Goal: Communication & Community: Answer question/provide support

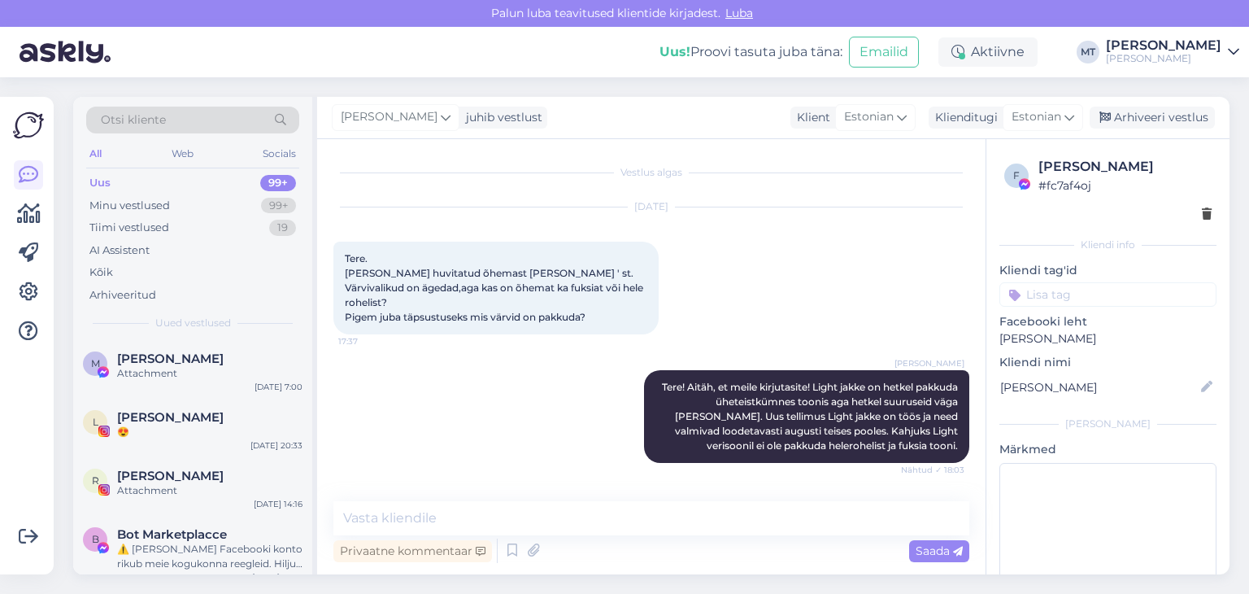
scroll to position [2603, 0]
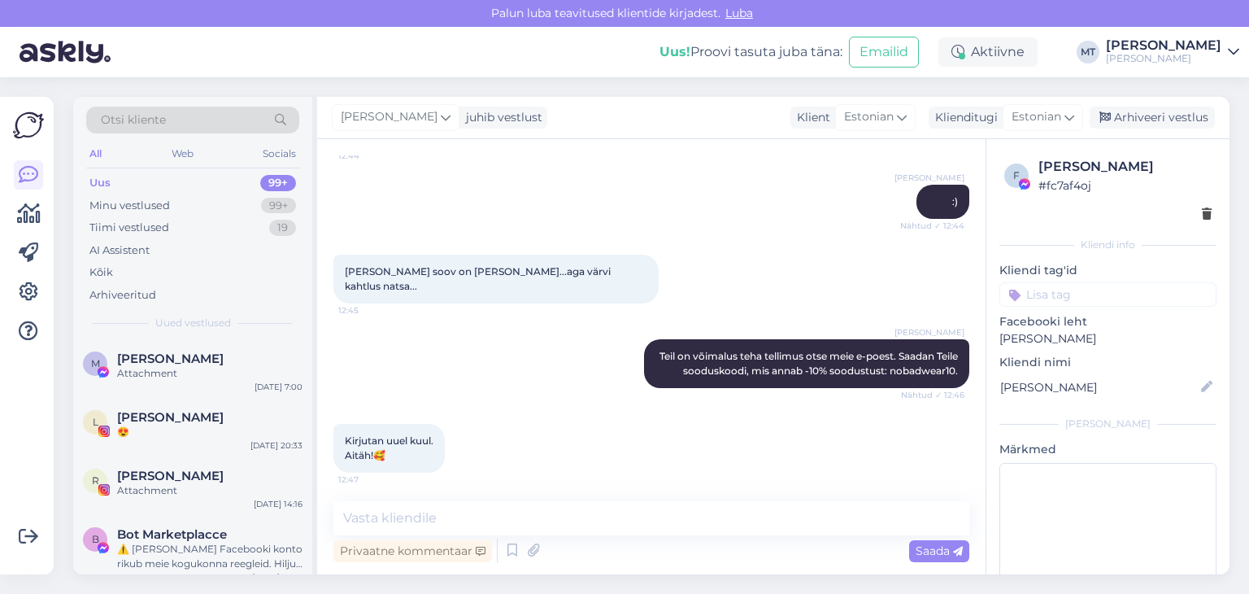
click at [114, 115] on span "Otsi kliente" at bounding box center [133, 119] width 65 height 17
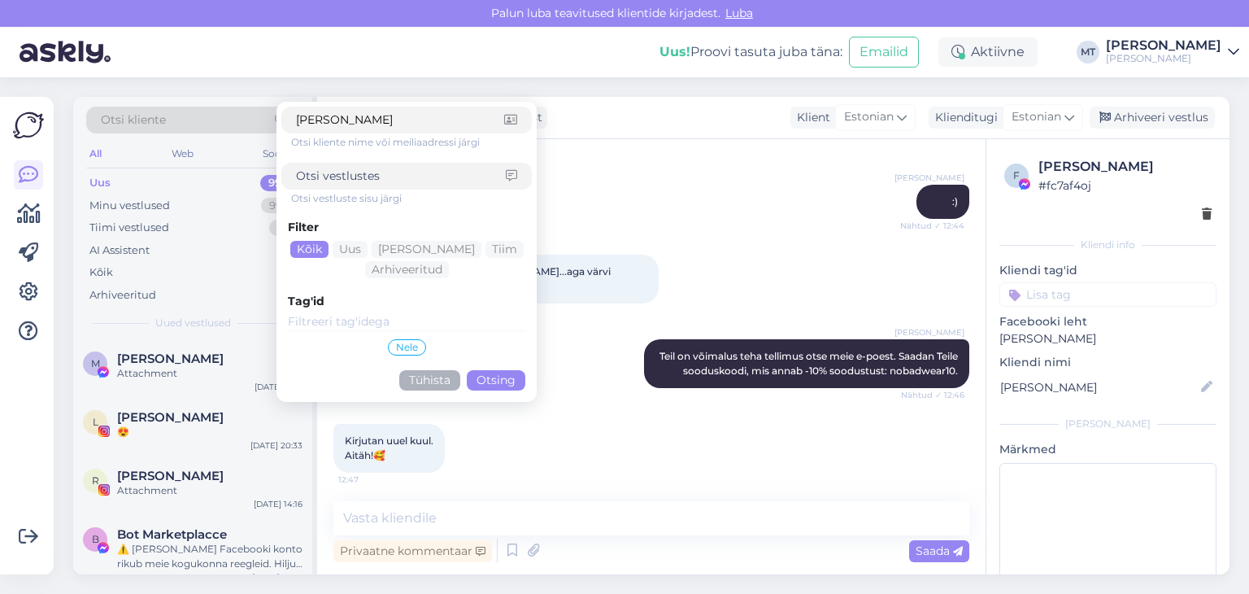
type input "[PERSON_NAME]"
click at [492, 378] on button "Otsing" at bounding box center [496, 380] width 59 height 20
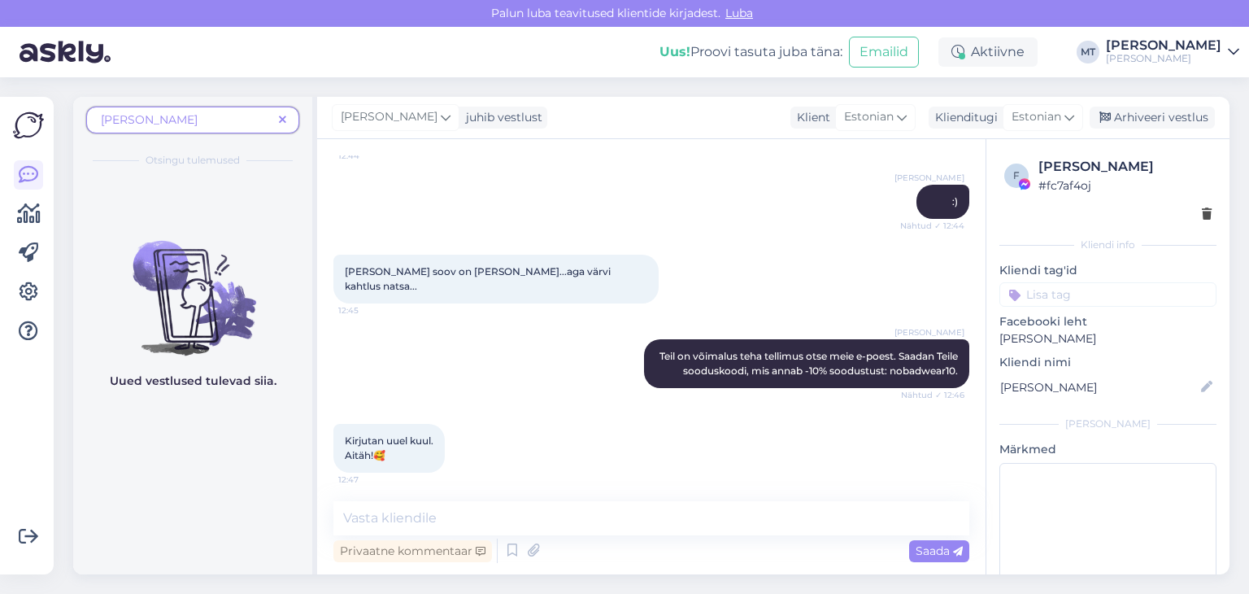
click at [283, 124] on icon at bounding box center [282, 120] width 7 height 11
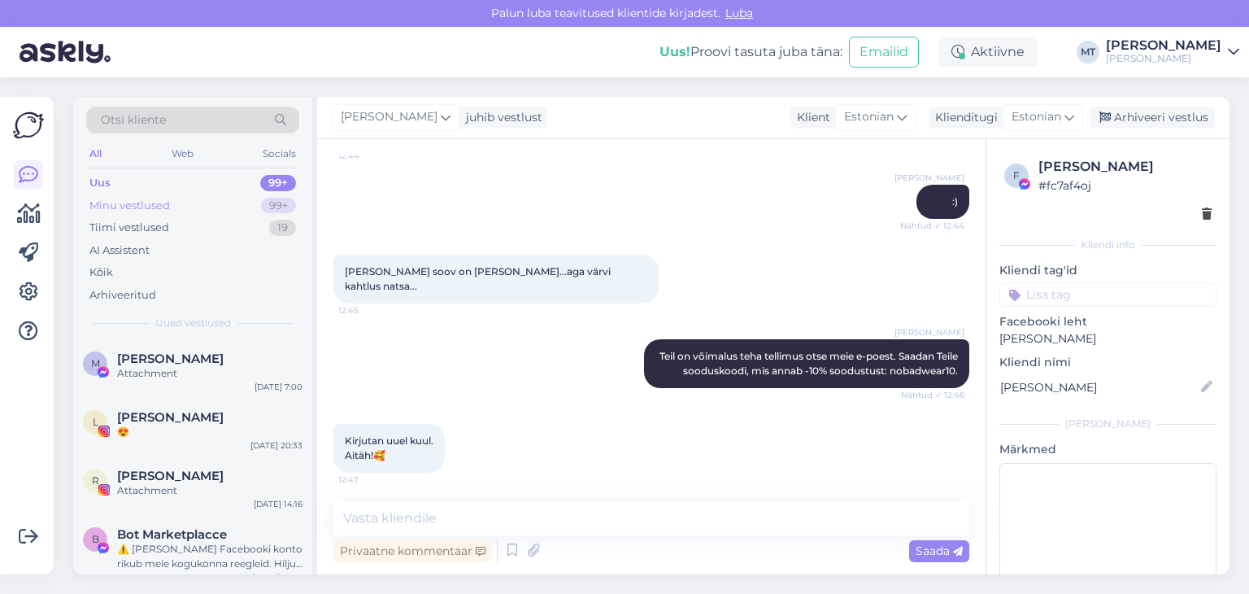
click at [128, 208] on div "Minu vestlused" at bounding box center [129, 206] width 81 height 16
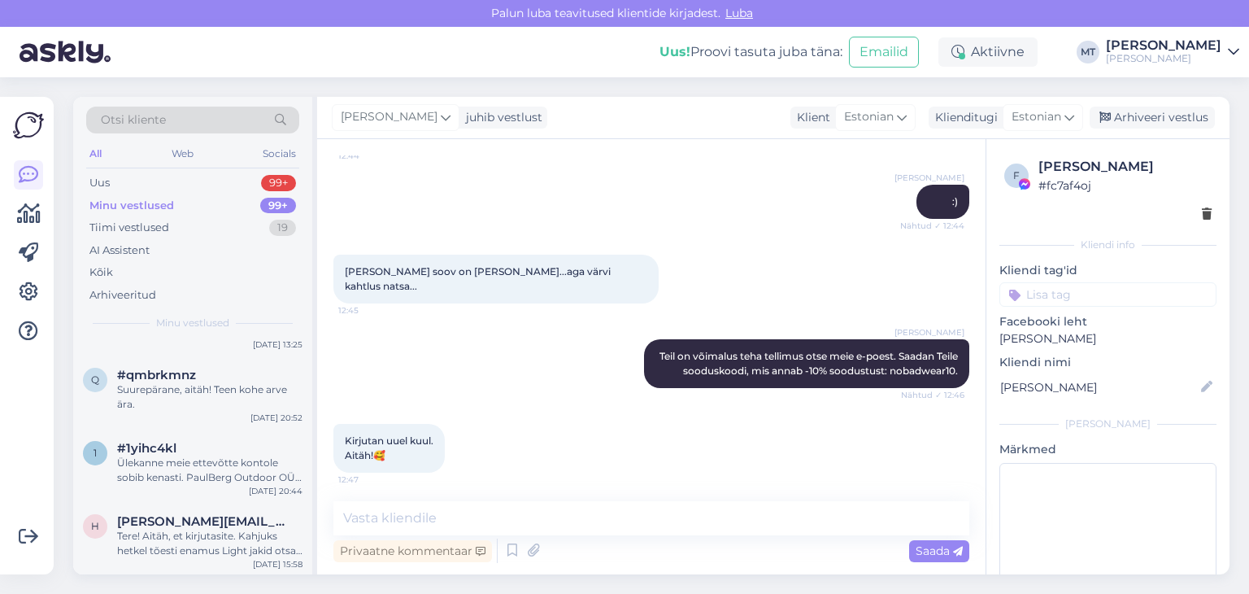
scroll to position [0, 0]
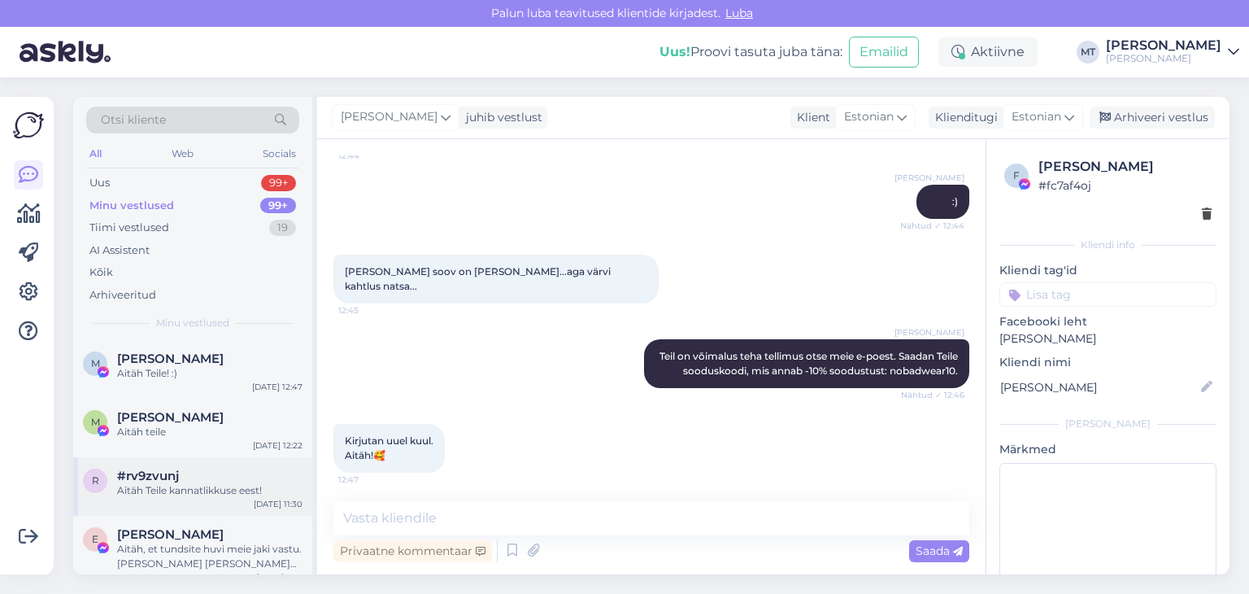
click at [190, 492] on div "Aitäh Teile kannatlikkuse eest!" at bounding box center [209, 490] width 185 height 15
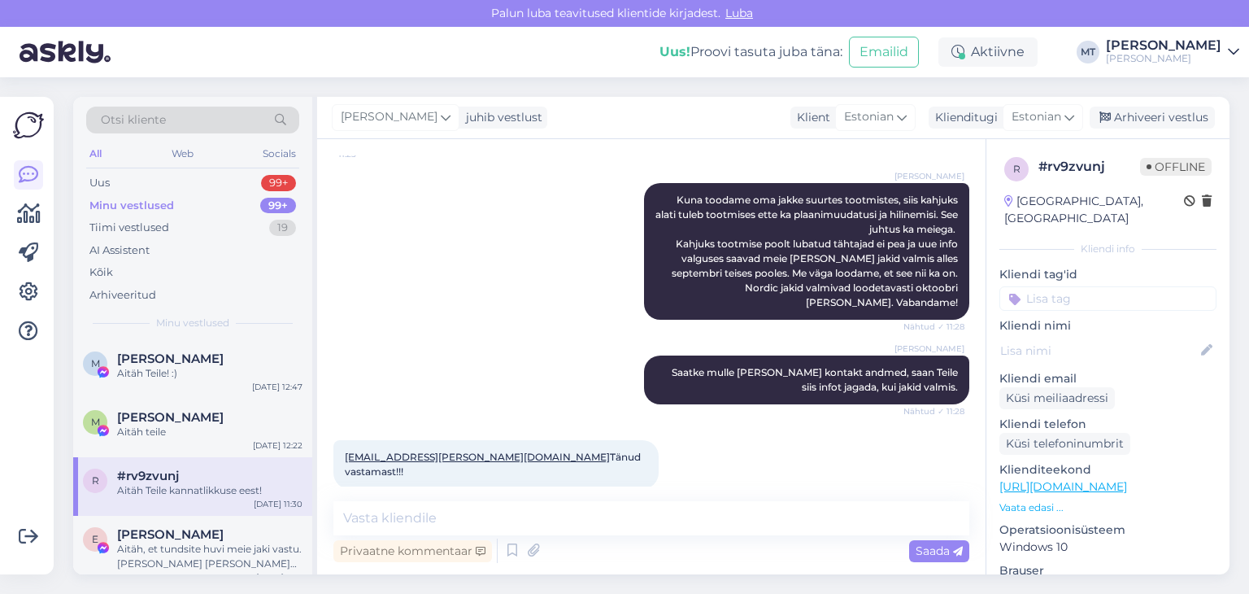
scroll to position [720, 0]
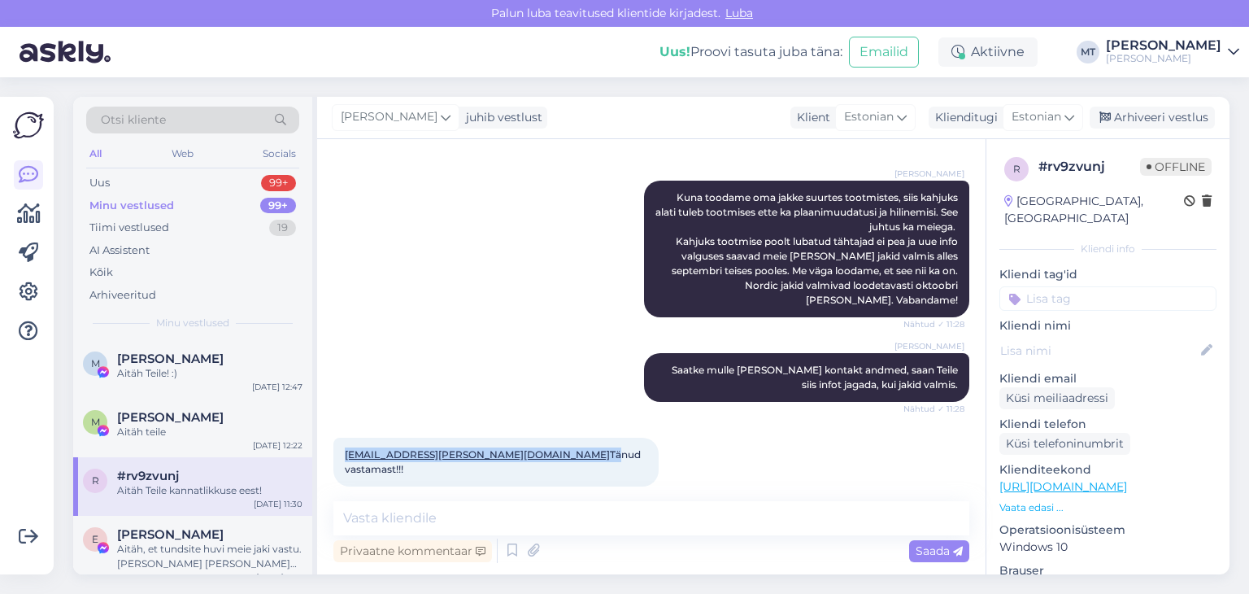
drag, startPoint x: 488, startPoint y: 386, endPoint x: 340, endPoint y: 380, distance: 148.1
click at [340, 438] on div "[EMAIL_ADDRESS][PERSON_NAME][DOMAIN_NAME] Tänud vastamast!!! 11:30" at bounding box center [495, 462] width 325 height 49
copy span "[EMAIL_ADDRESS][PERSON_NAME][DOMAIN_NAME]"
click at [198, 551] on div "Aitäh, et tundsite huvi meie jaki vastu. [PERSON_NAME] [PERSON_NAME] stuudiopoo…" at bounding box center [209, 556] width 185 height 29
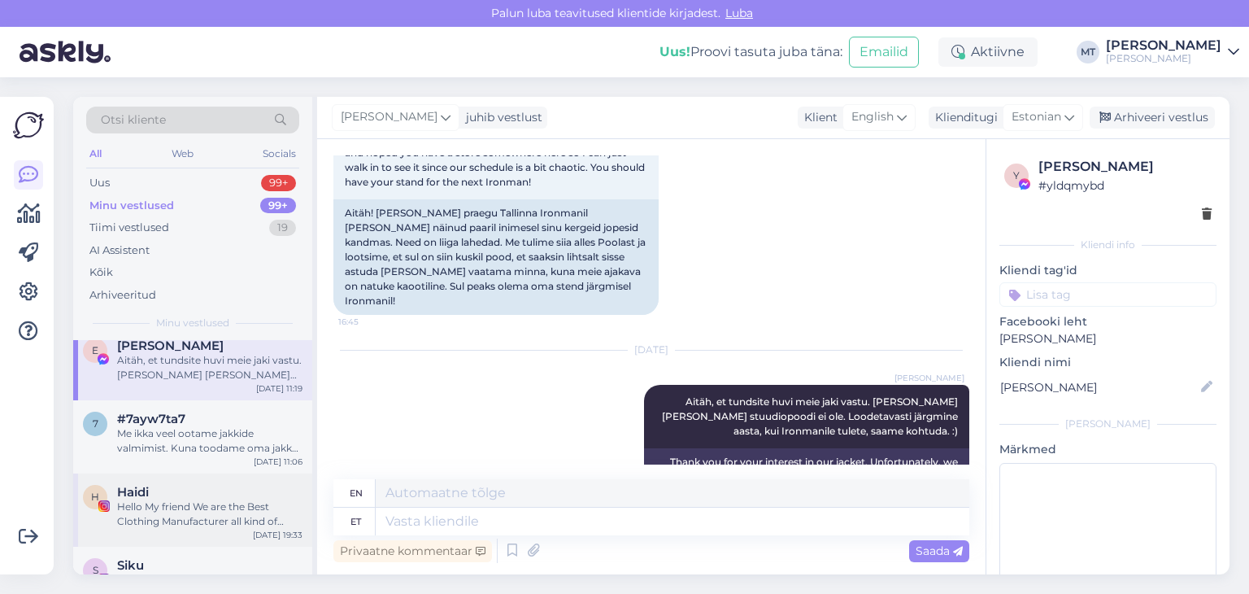
scroll to position [163, 0]
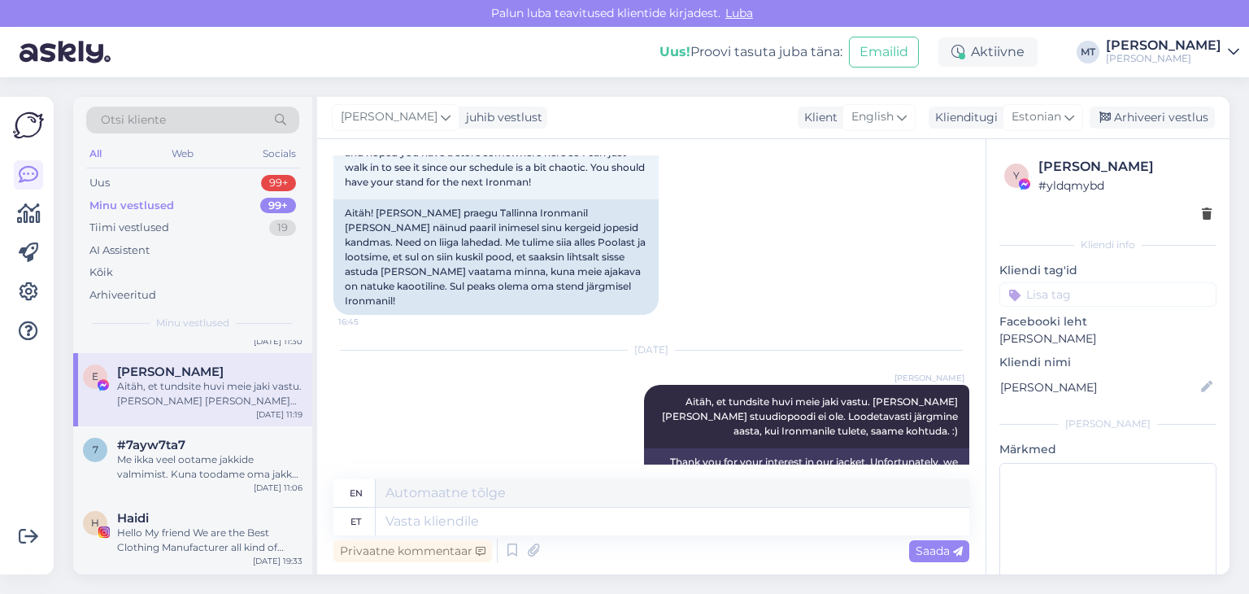
click at [166, 390] on div "Aitäh, et tundsite huvi meie jaki vastu. [PERSON_NAME] [PERSON_NAME] stuudiopoo…" at bounding box center [209, 393] width 185 height 29
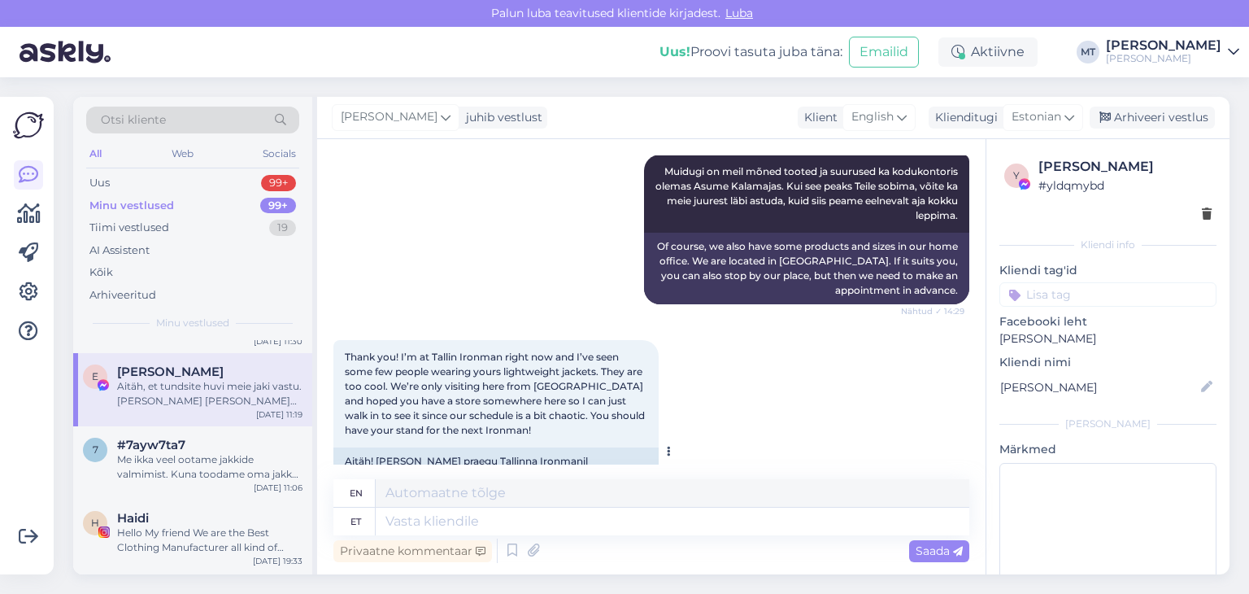
scroll to position [862, 0]
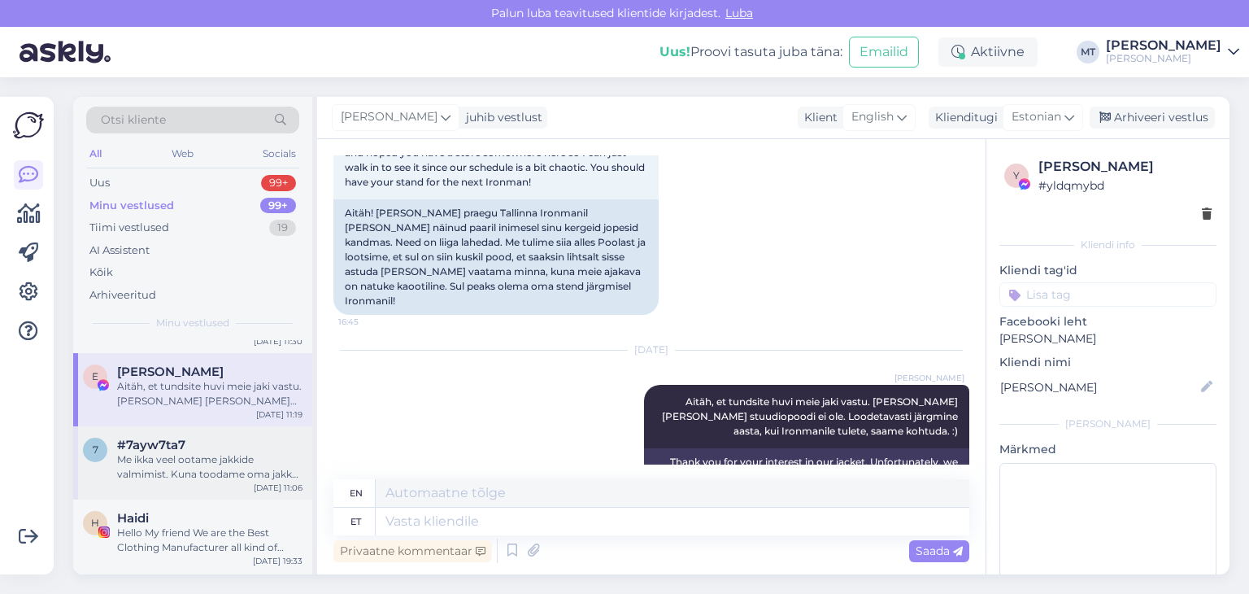
click at [221, 469] on div "Me ikka veel ootame jakkide valmimist. Kuna toodame oma jakke suurtes tootmiste…" at bounding box center [209, 466] width 185 height 29
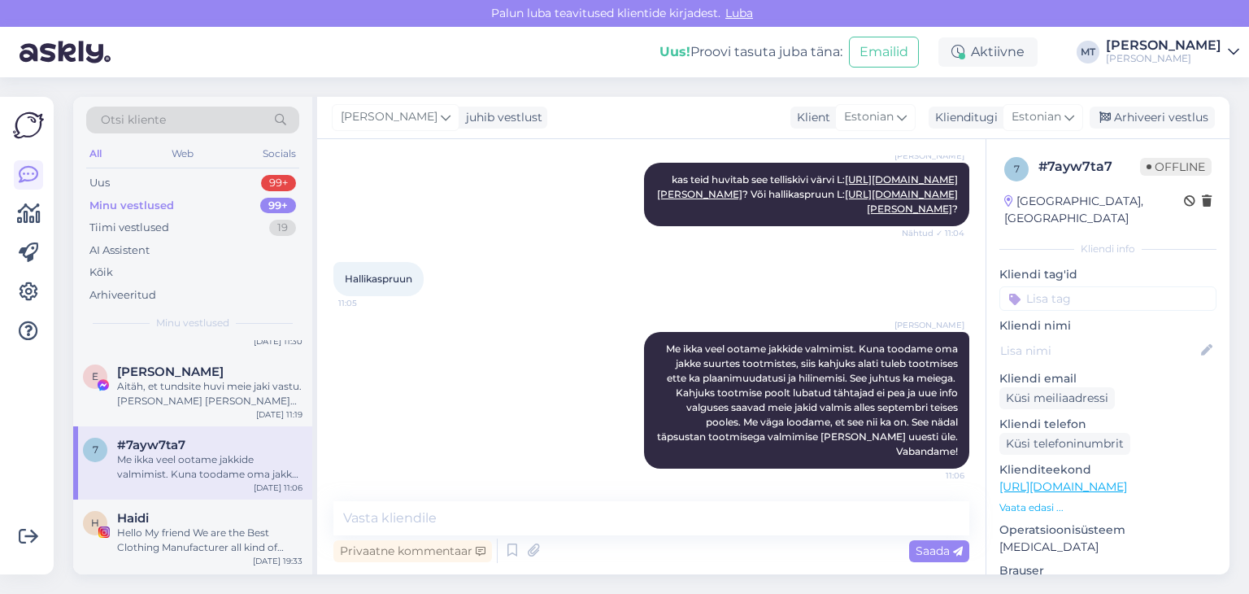
scroll to position [2083, 0]
click at [167, 536] on div "Hello My friend We are the Best Clothing Manufacturer all kind of Apparel Don't…" at bounding box center [209, 539] width 185 height 29
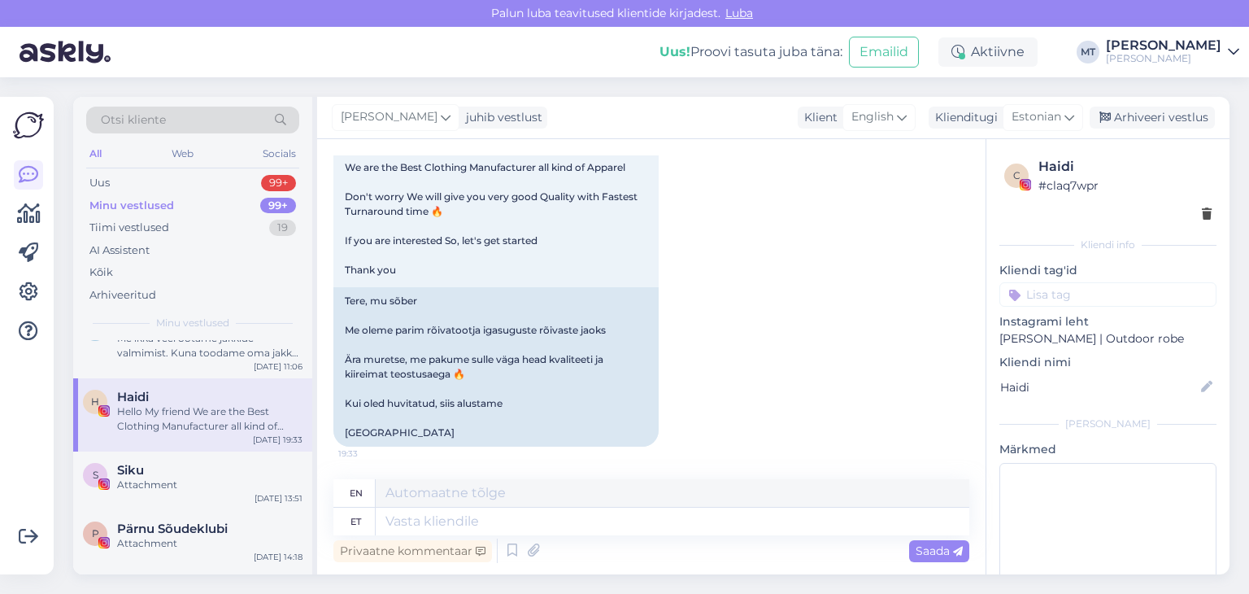
scroll to position [244, 0]
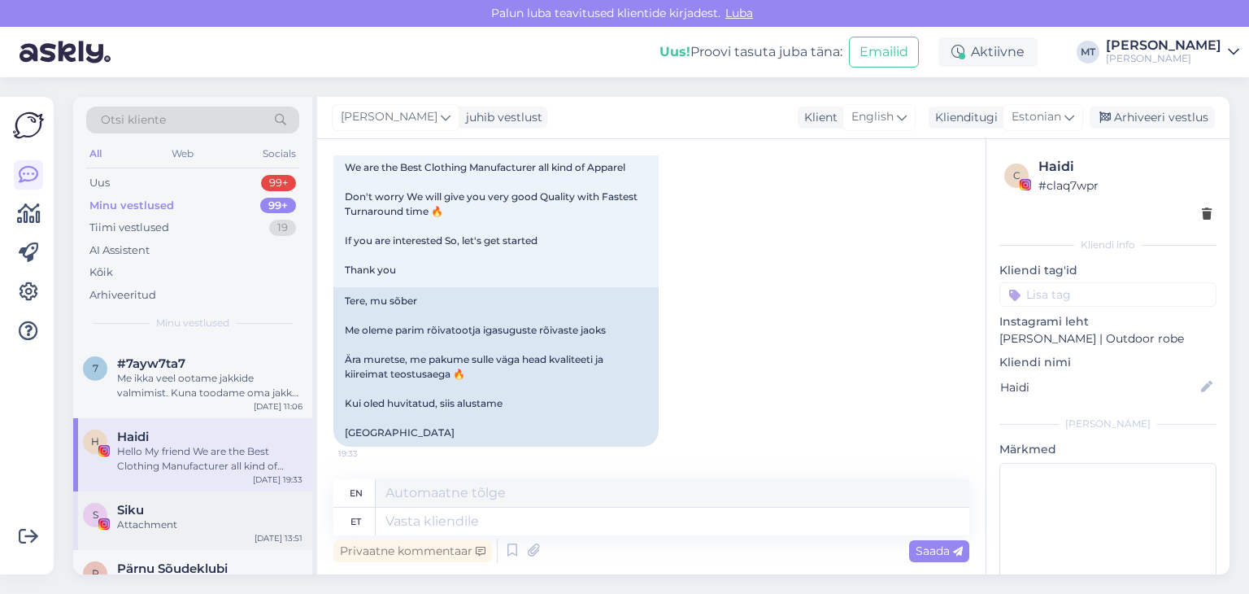
click at [158, 525] on div "Attachment" at bounding box center [209, 524] width 185 height 15
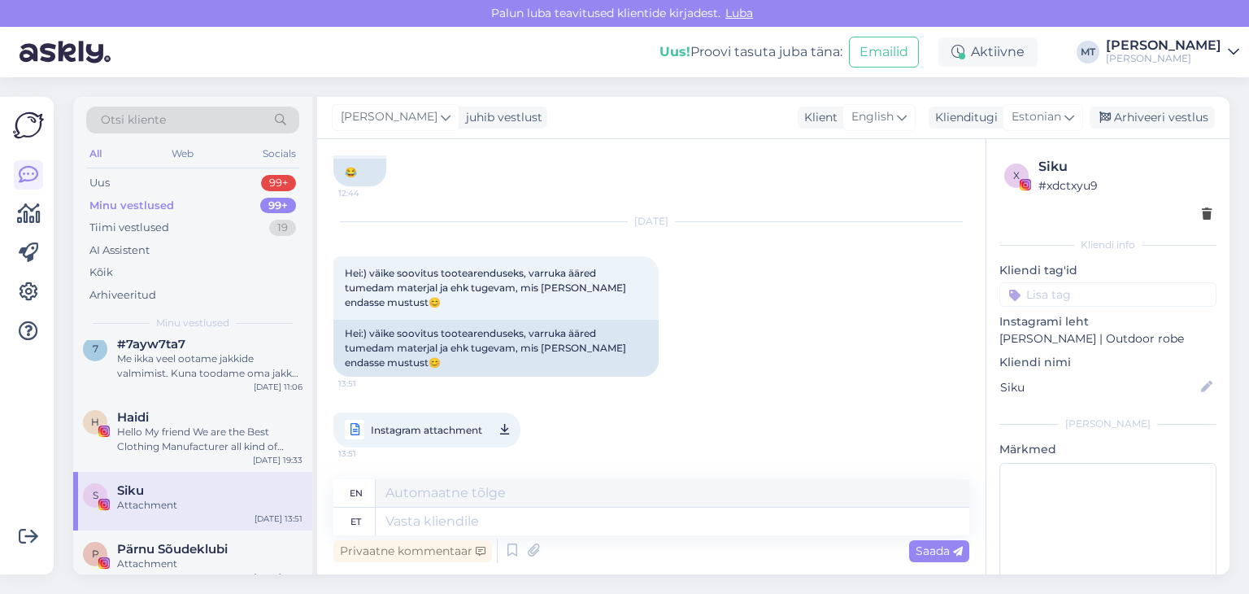
scroll to position [325, 0]
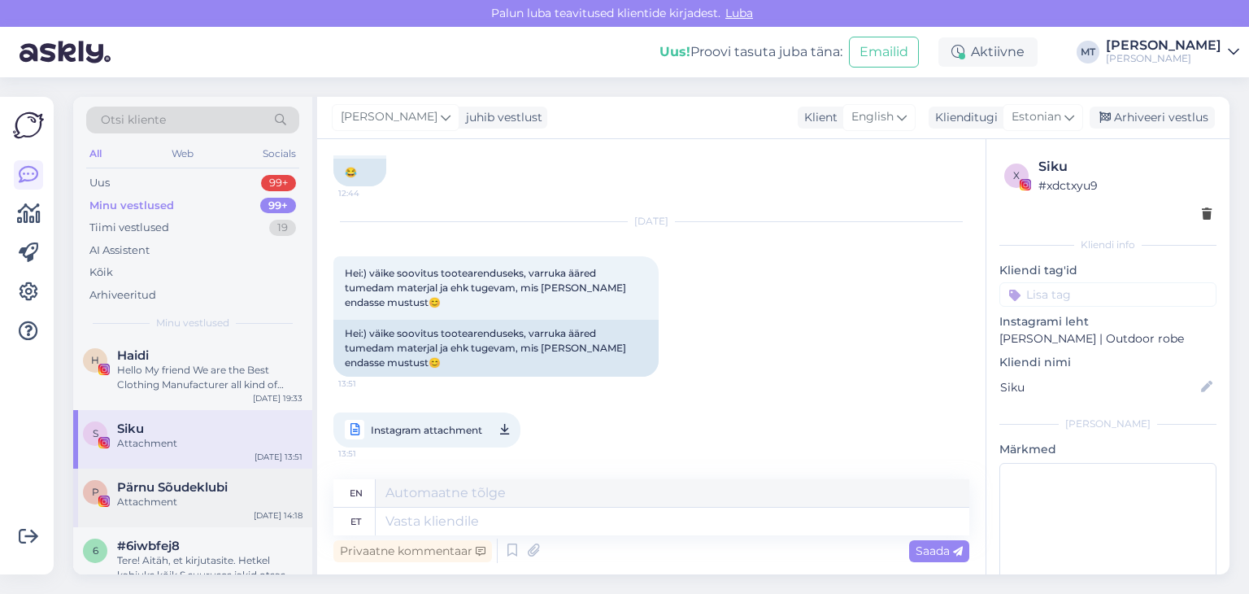
click at [175, 495] on div "Attachment" at bounding box center [209, 502] width 185 height 15
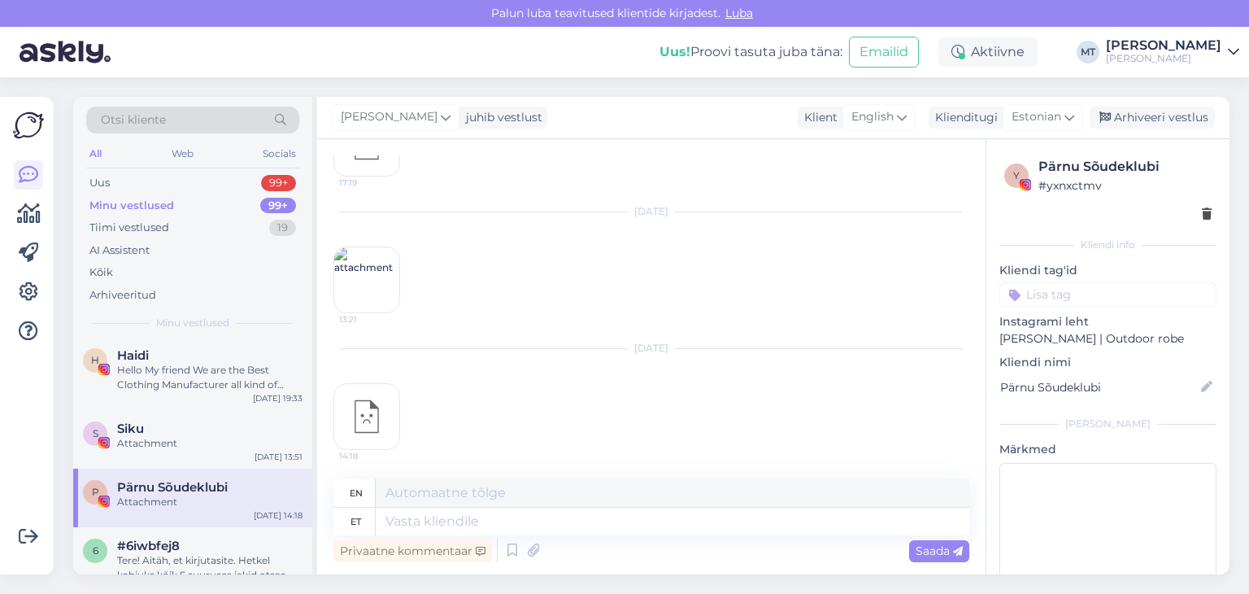
scroll to position [407, 0]
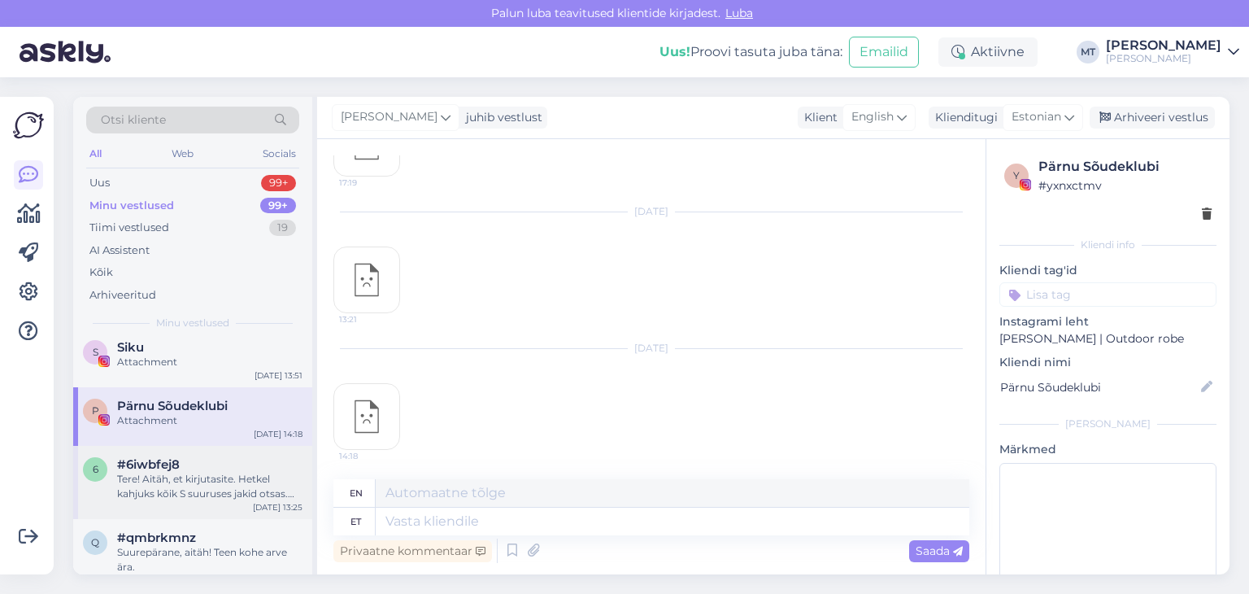
click at [176, 468] on span "#6iwbfej8" at bounding box center [148, 464] width 63 height 15
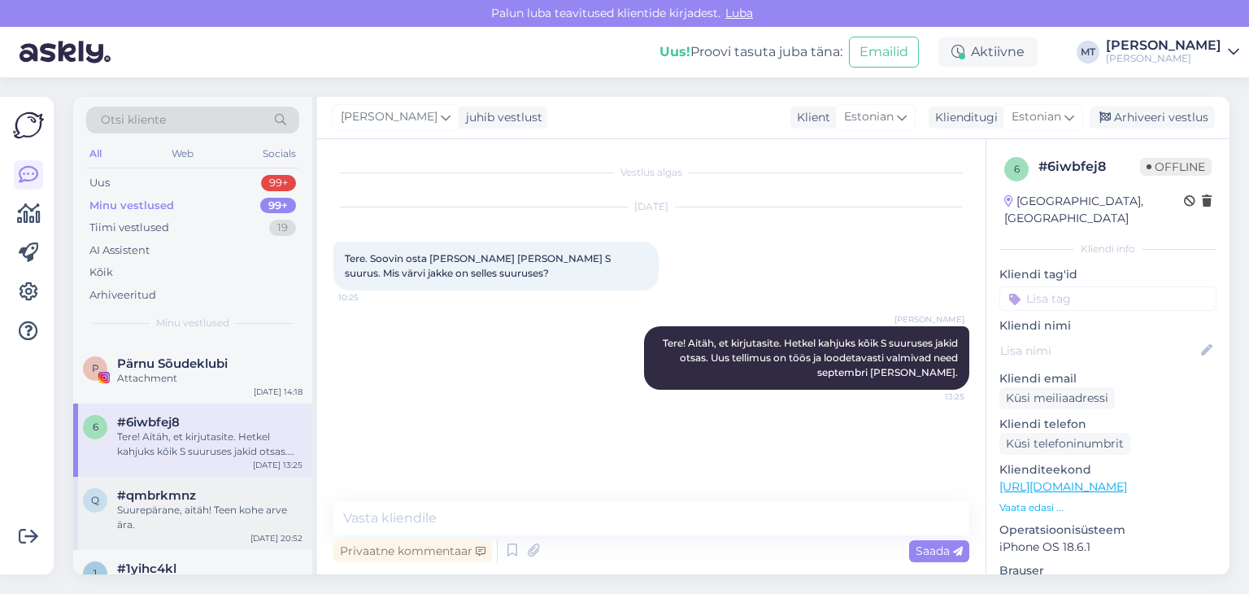
scroll to position [488, 0]
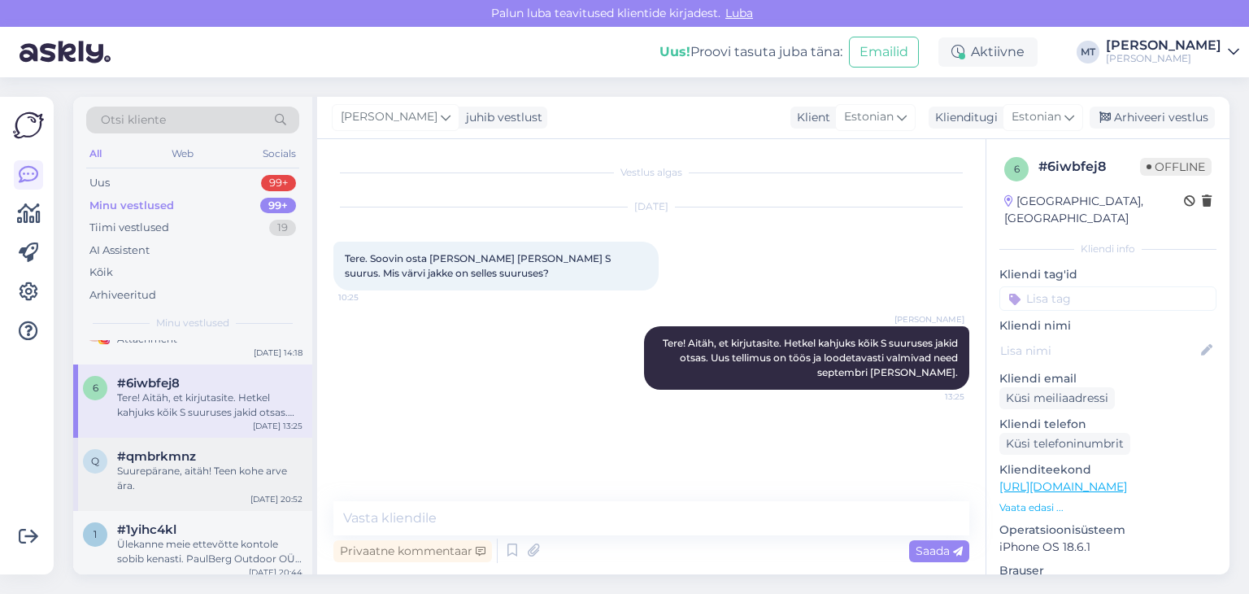
click at [196, 468] on div "Suurepärane, aitäh! Teen kohe arve ära." at bounding box center [209, 478] width 185 height 29
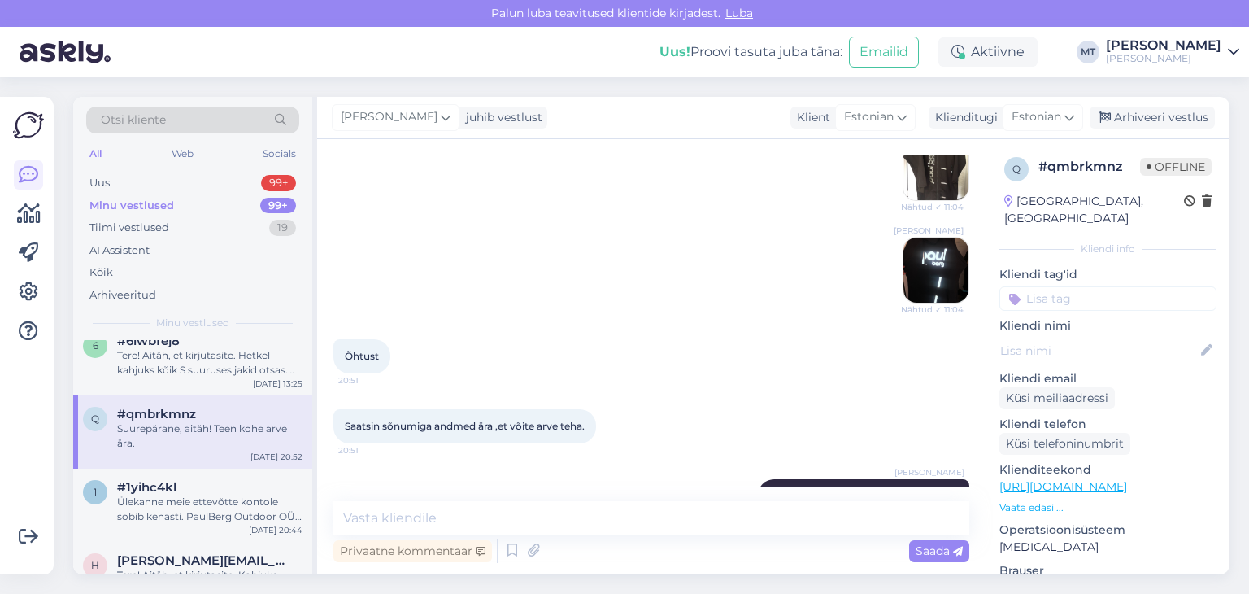
scroll to position [569, 0]
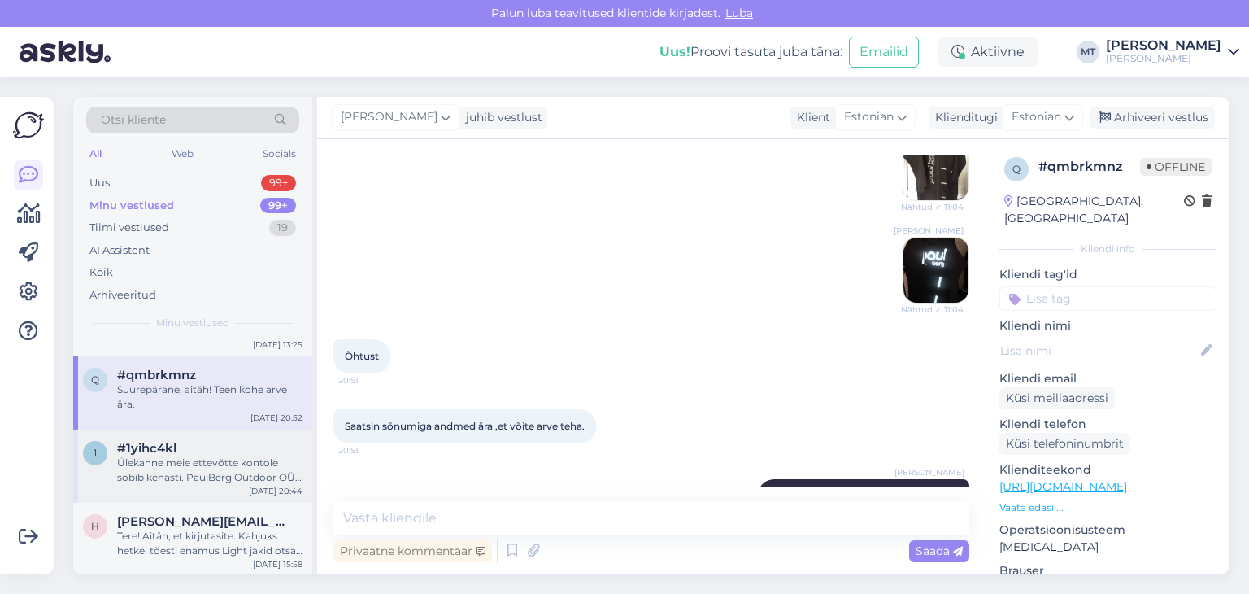
click at [195, 470] on div "Ülekanne meie ettevõtte kontole sobib kenasti. PaulBerg Outdoor OÜ, [FINANCIAL_…" at bounding box center [209, 469] width 185 height 29
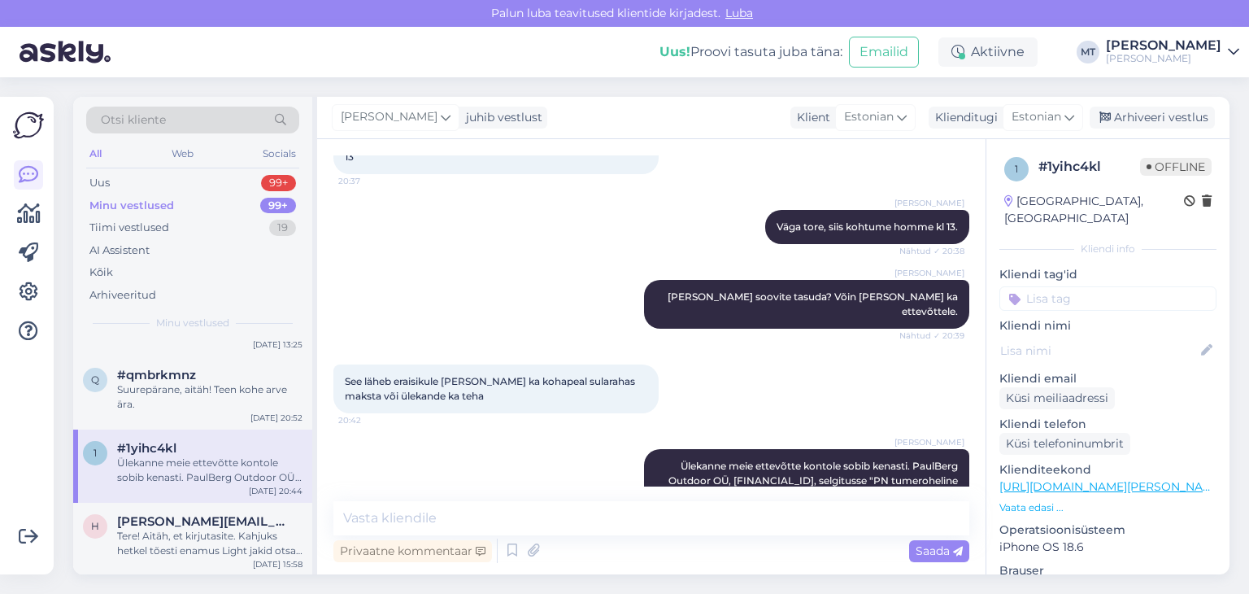
scroll to position [651, 0]
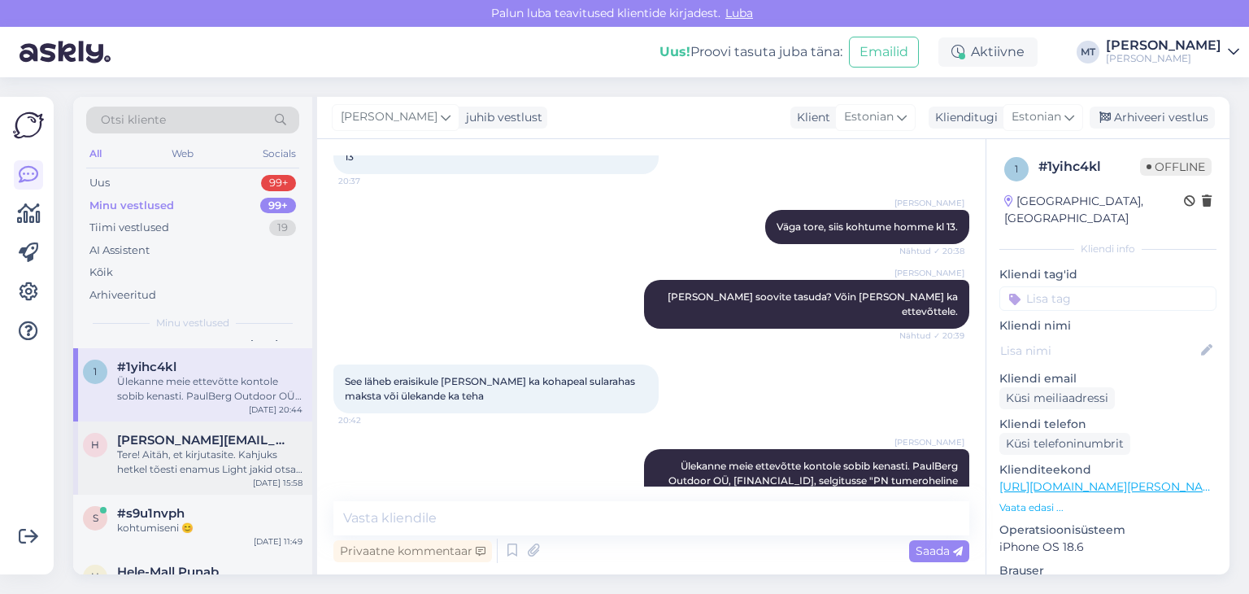
click at [189, 460] on div "Tere! Aitäh, et kirjutasite. Kahjuks hetkel tõesti enamus Light jakid otsas aga…" at bounding box center [209, 461] width 185 height 29
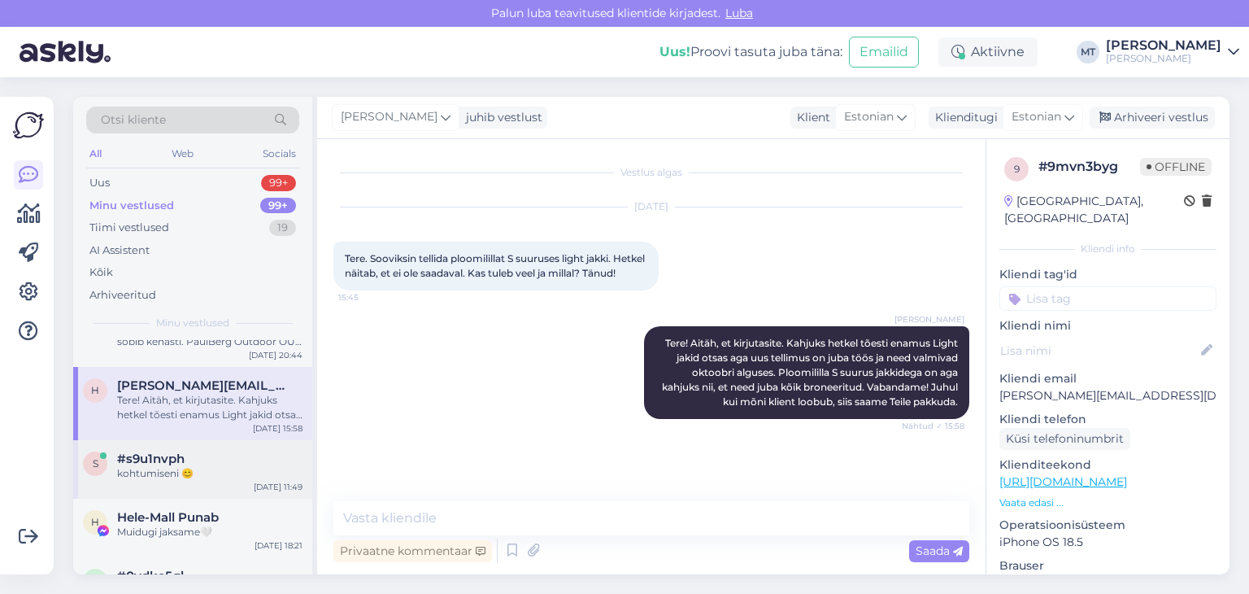
scroll to position [732, 0]
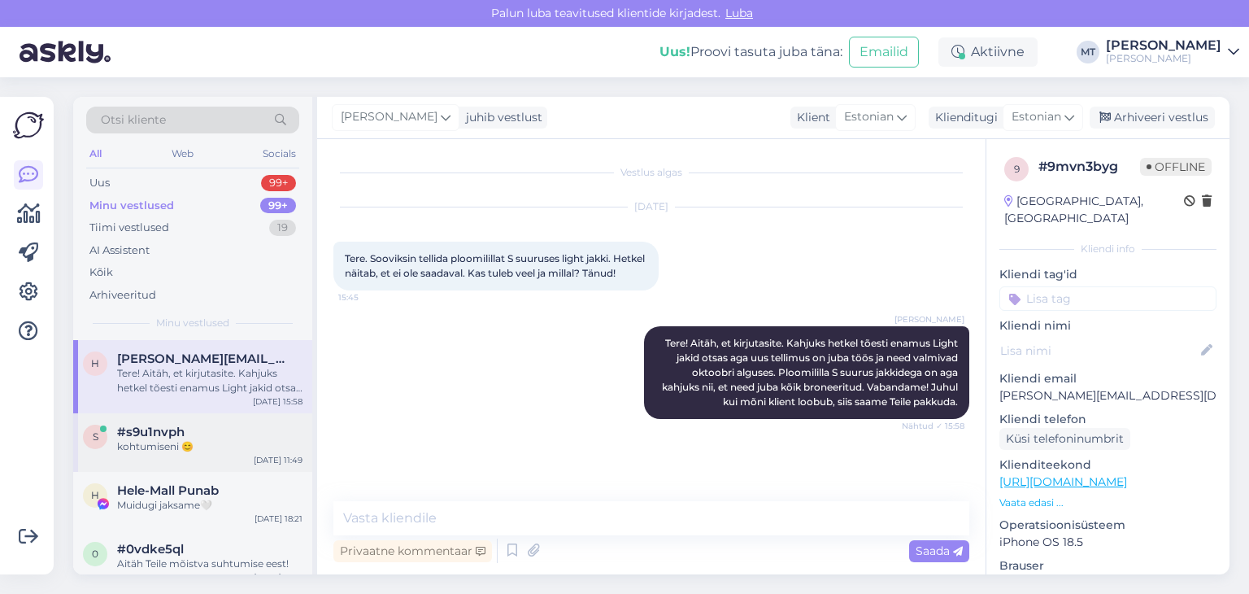
click at [155, 440] on div "kohtumiseni 😊" at bounding box center [209, 446] width 185 height 15
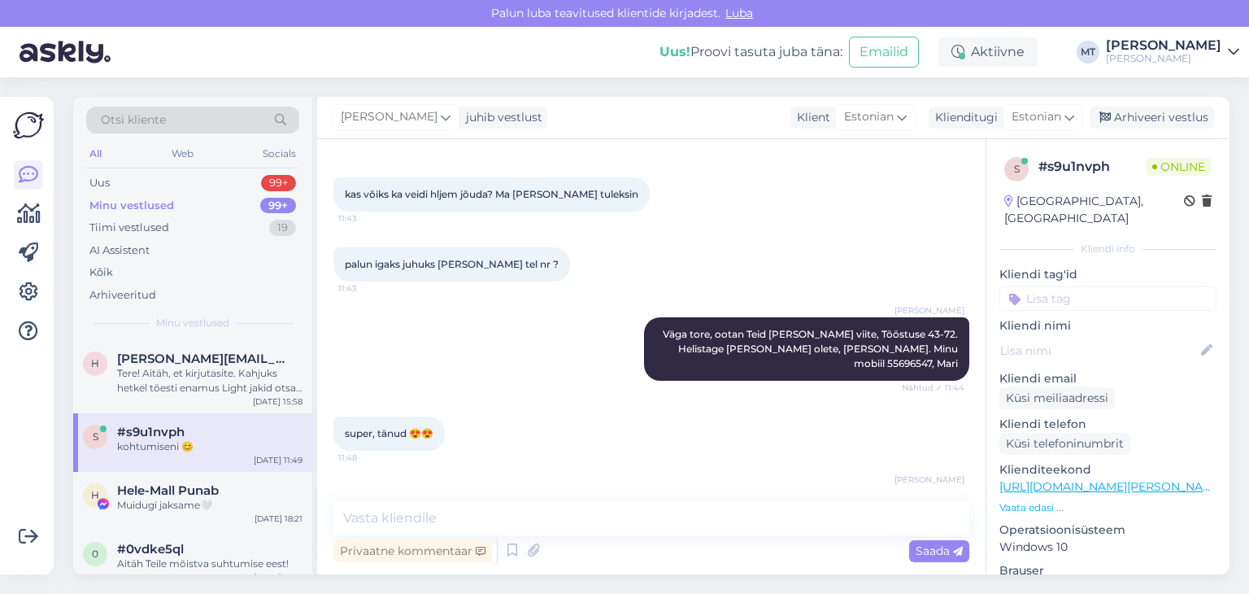
scroll to position [2781, 0]
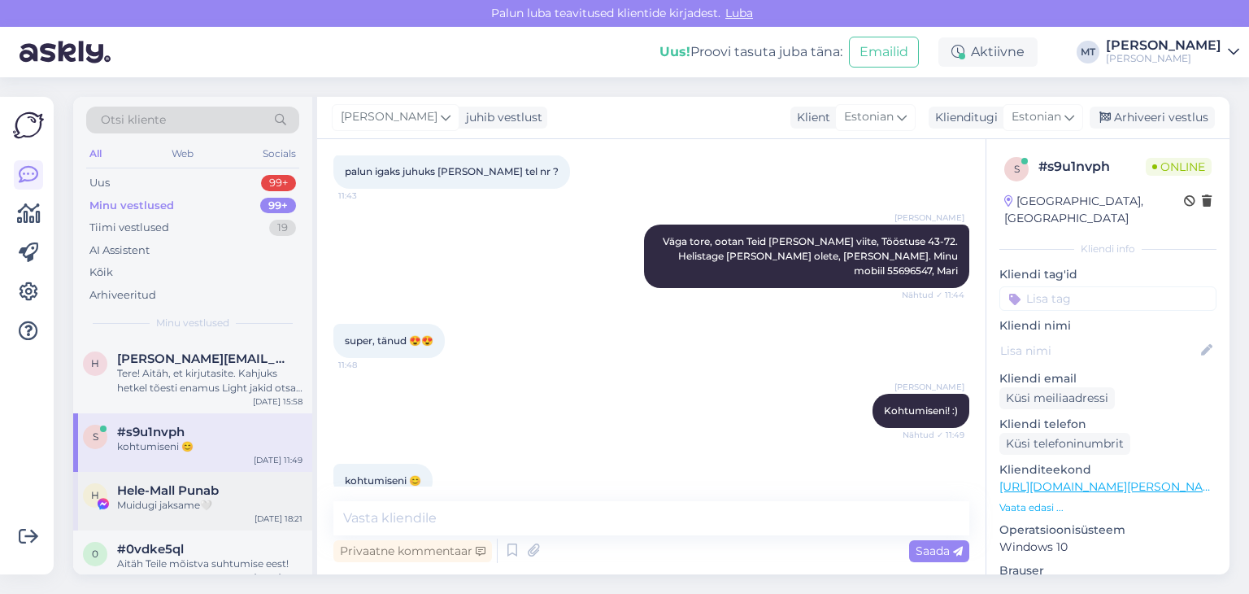
click at [138, 498] on div "Muidugi jaksame🤍" at bounding box center [209, 505] width 185 height 15
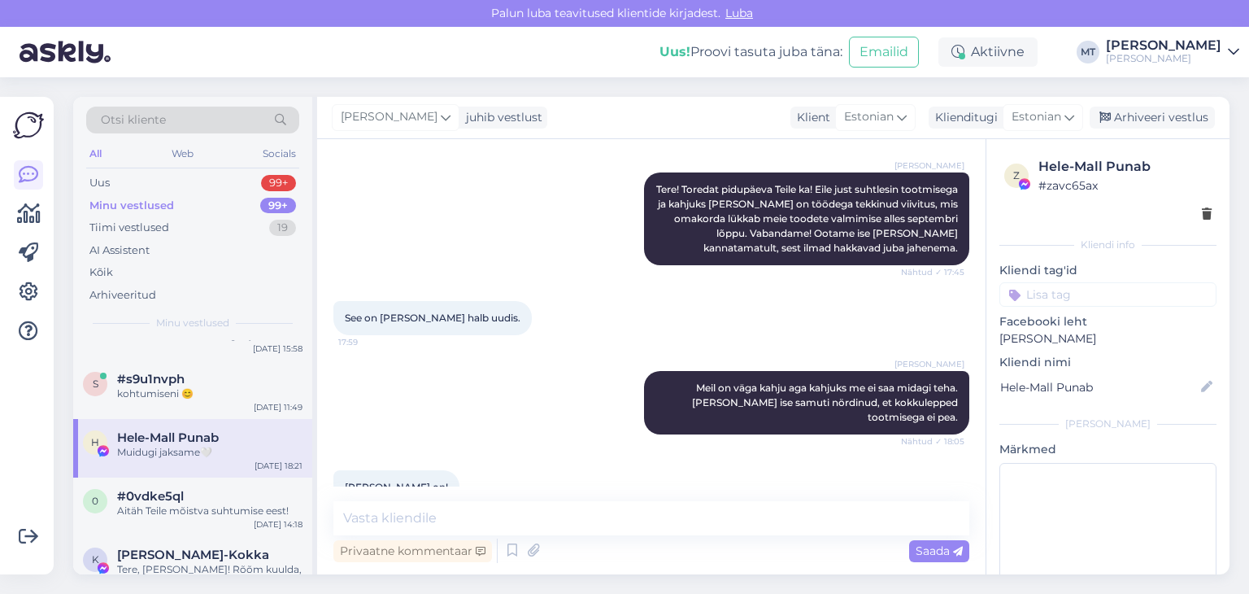
scroll to position [813, 0]
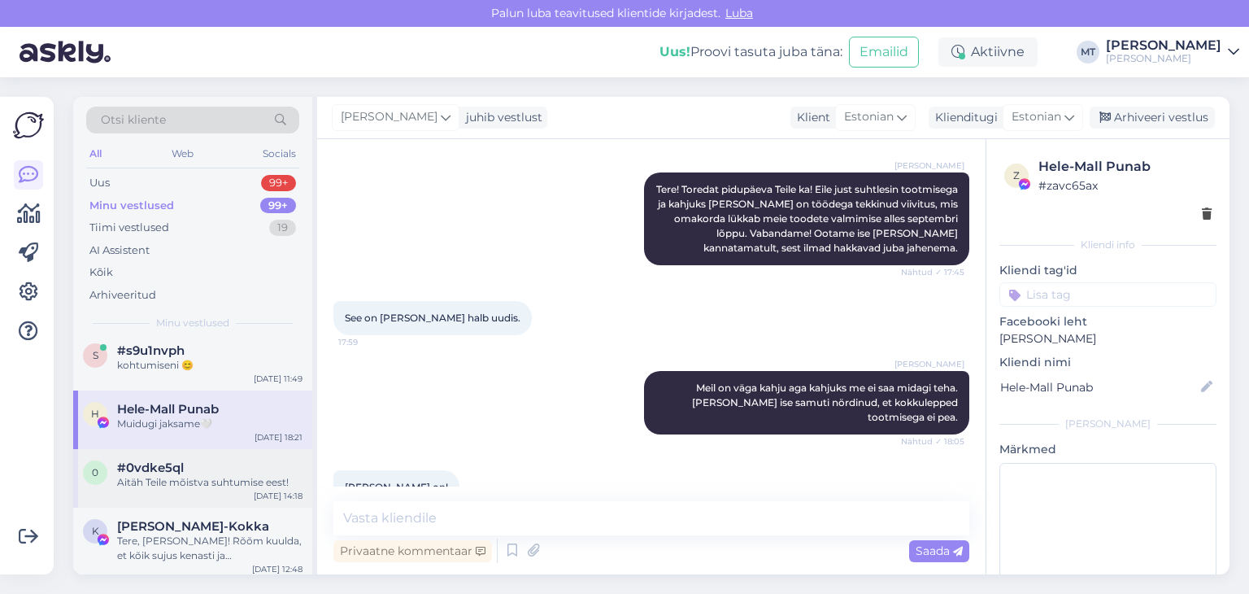
click at [144, 486] on div "Aitäh Teile mõistva suhtumise eest!" at bounding box center [209, 482] width 185 height 15
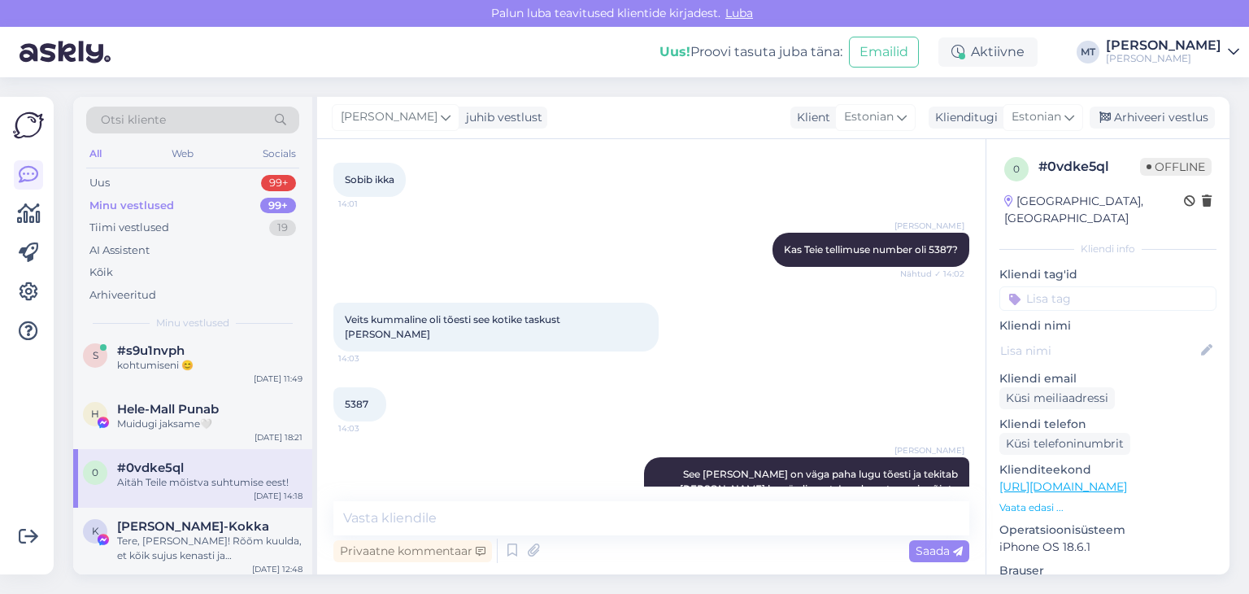
scroll to position [1234, 0]
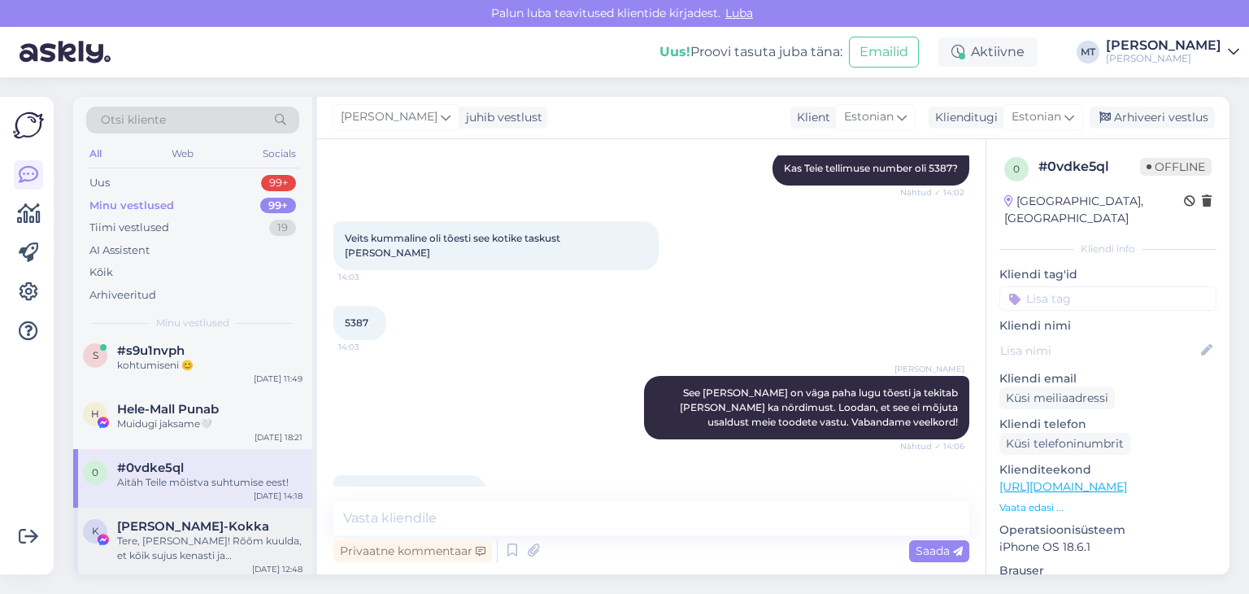
click at [201, 542] on div "Tere, [PERSON_NAME]! Rõõm kuulda, et kõik sujus kenasti ja [PERSON_NAME]. Soovi…" at bounding box center [209, 548] width 185 height 29
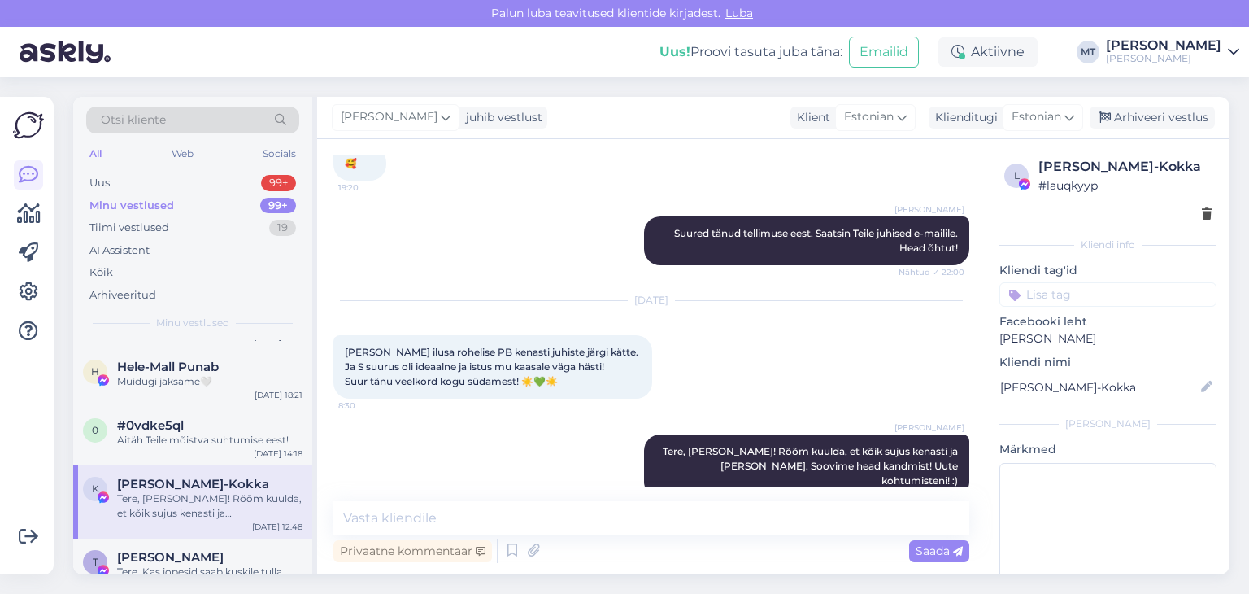
scroll to position [895, 0]
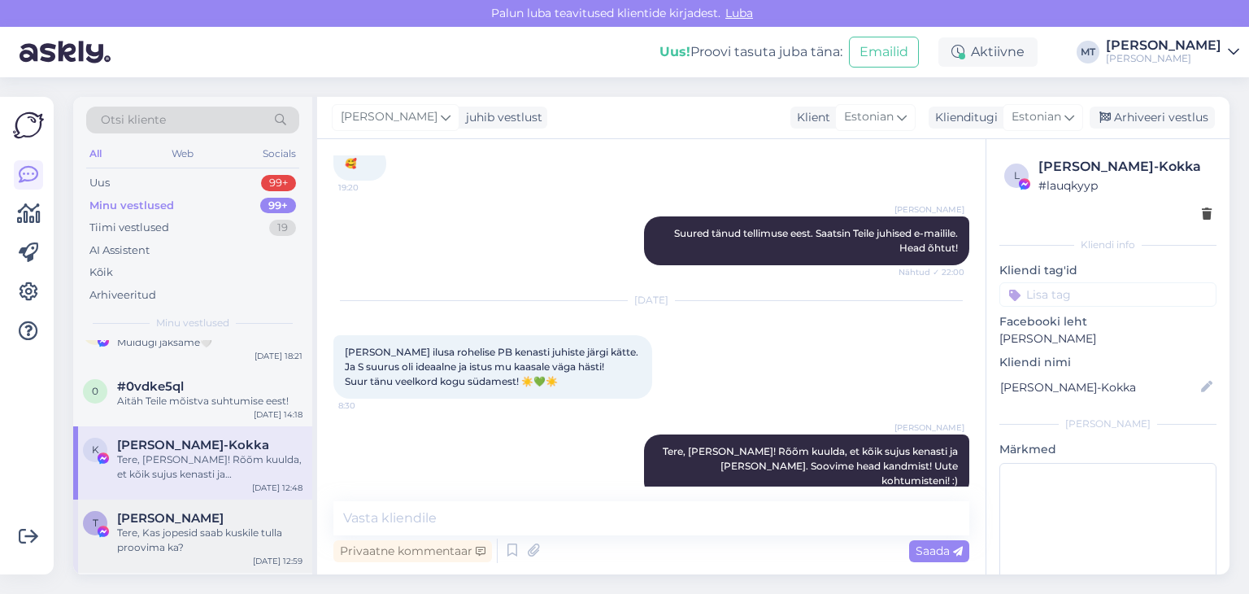
click at [167, 529] on div "Tere, Kas jopesid saab kuskile tulla proovima ka?" at bounding box center [209, 539] width 185 height 29
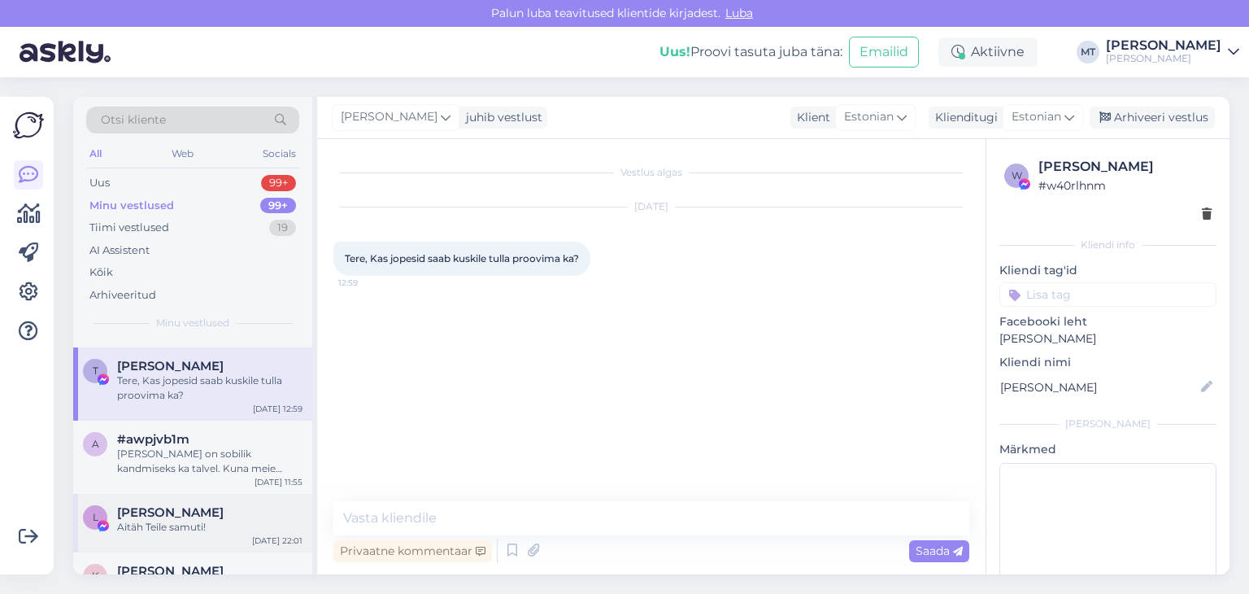
scroll to position [1057, 0]
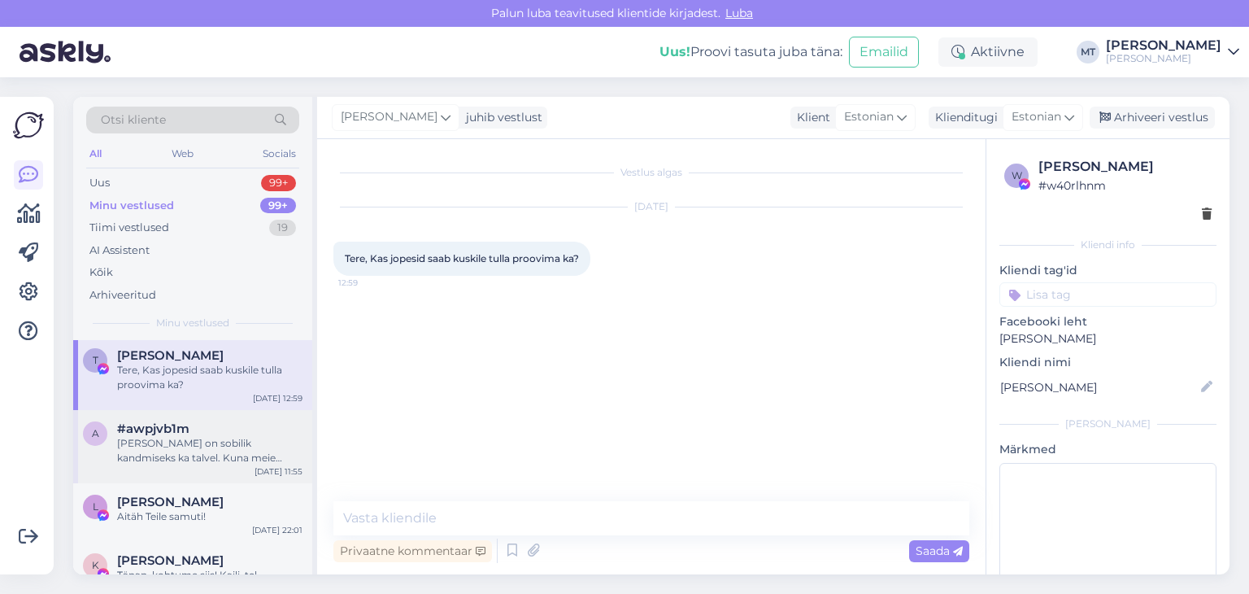
click at [150, 439] on div "[PERSON_NAME] on sobilik kandmiseks ka talvel. Kuna meie tooted on [PERSON_NAME…" at bounding box center [209, 450] width 185 height 29
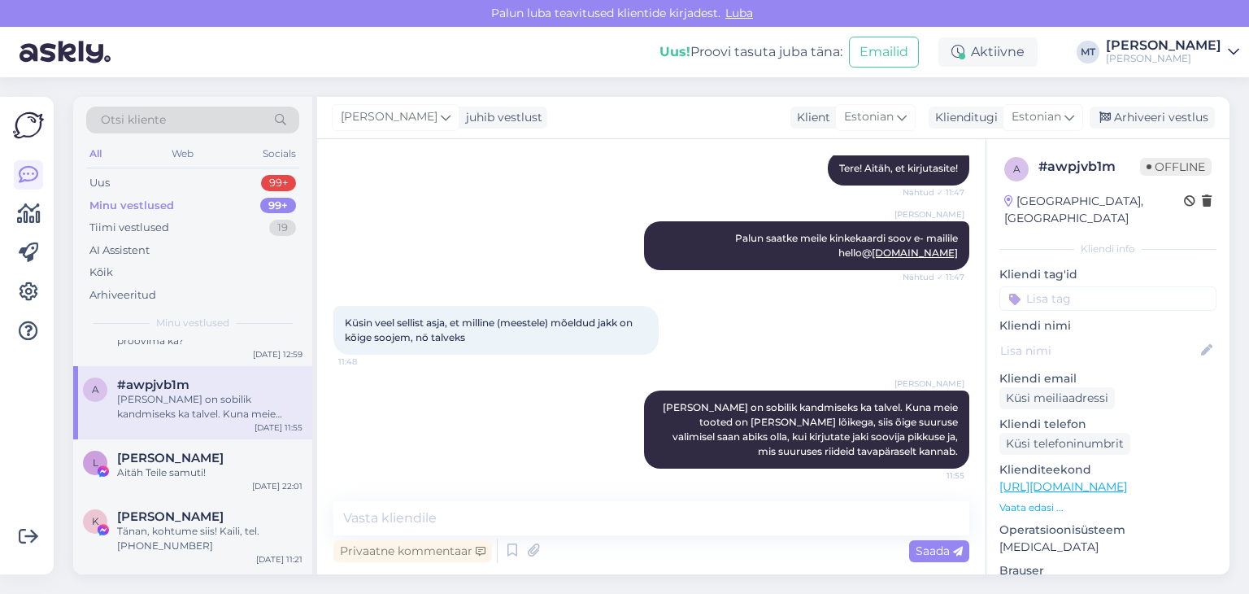
scroll to position [1139, 0]
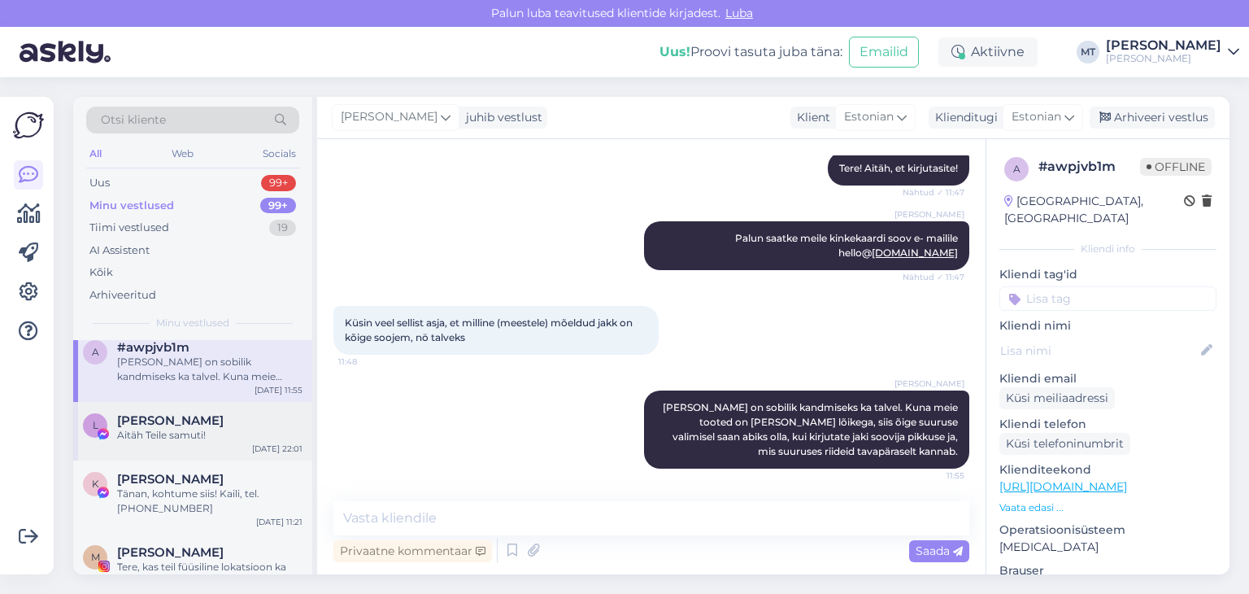
click at [198, 437] on div "Aitäh Teile samuti!" at bounding box center [209, 435] width 185 height 15
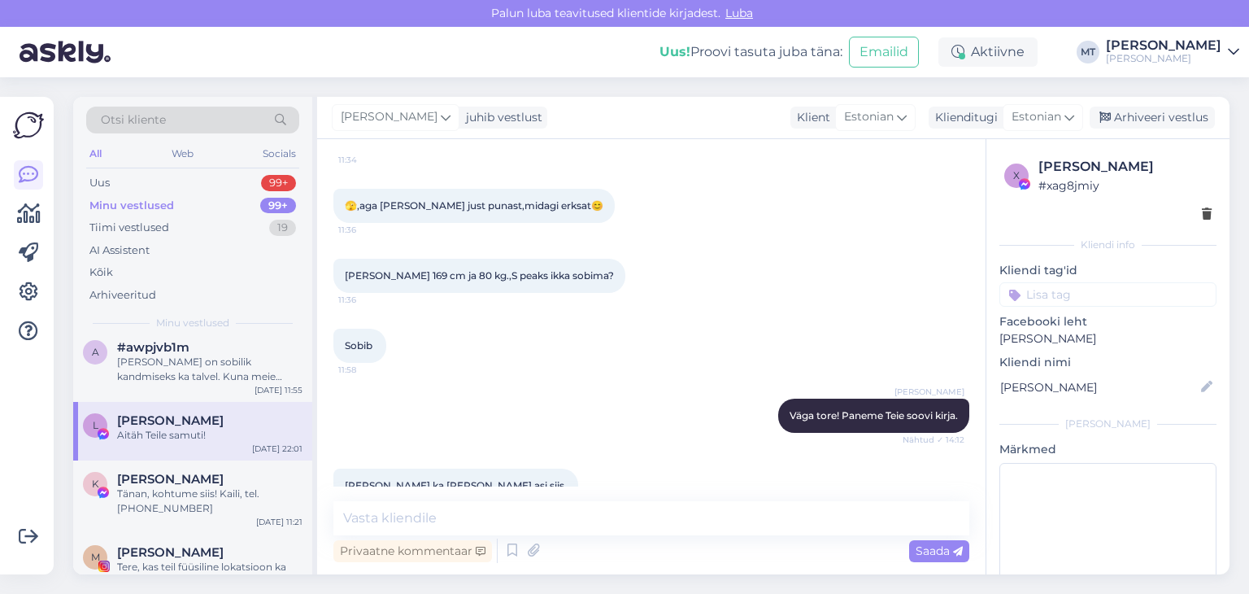
scroll to position [290, 0]
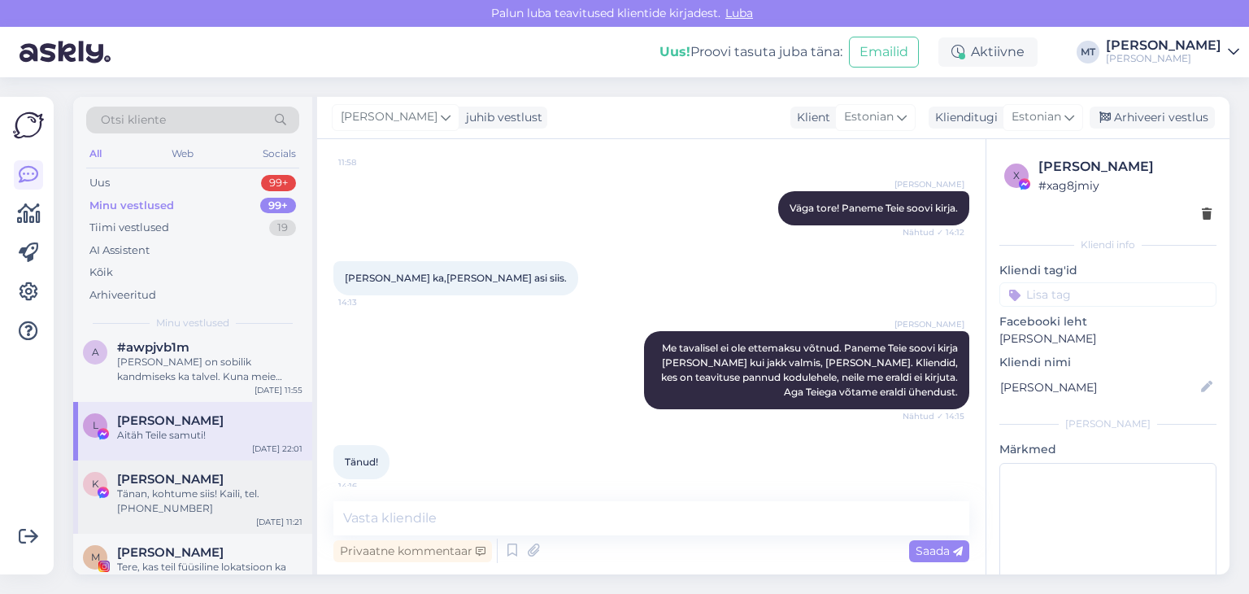
click at [192, 504] on div "Tänan, kohtume siis! Kaili, tel. [PHONE_NUMBER]" at bounding box center [209, 500] width 185 height 29
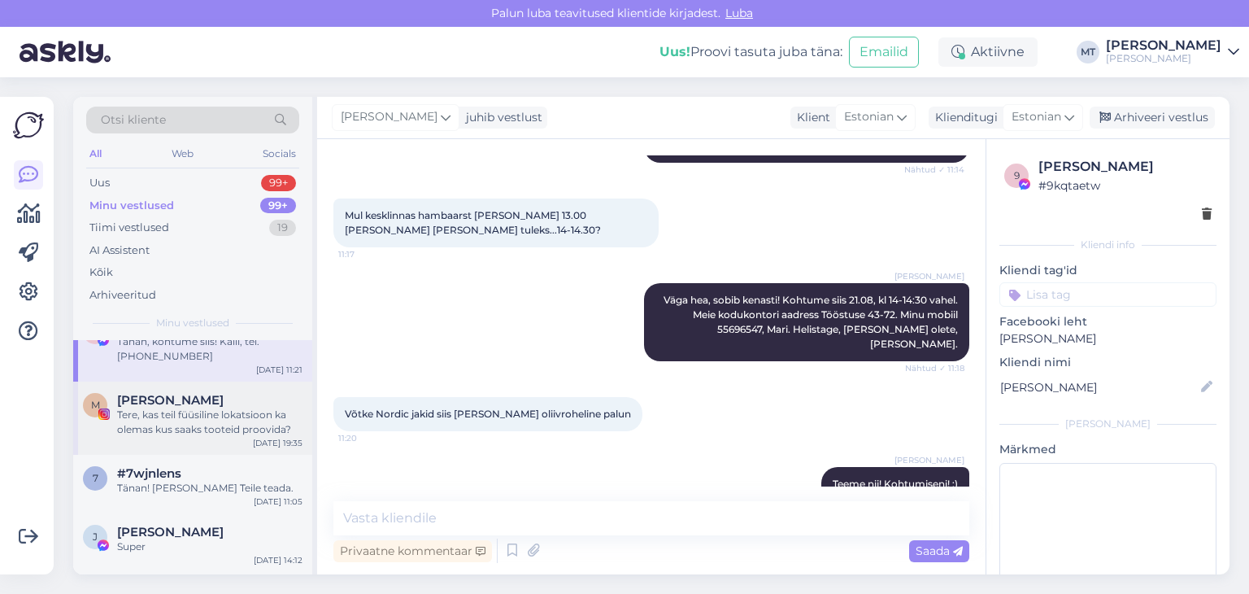
scroll to position [1301, 0]
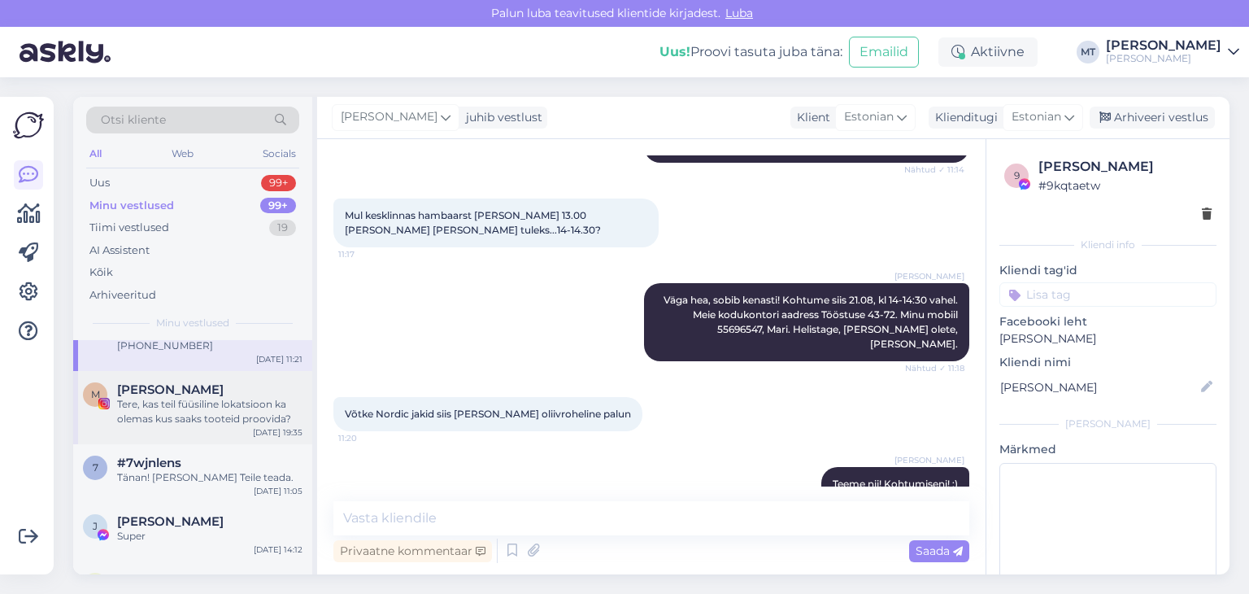
click at [168, 410] on div "Tere, kas teil füüsiline lokatsioon ka olemas kus saaks tooteid proovida?" at bounding box center [209, 411] width 185 height 29
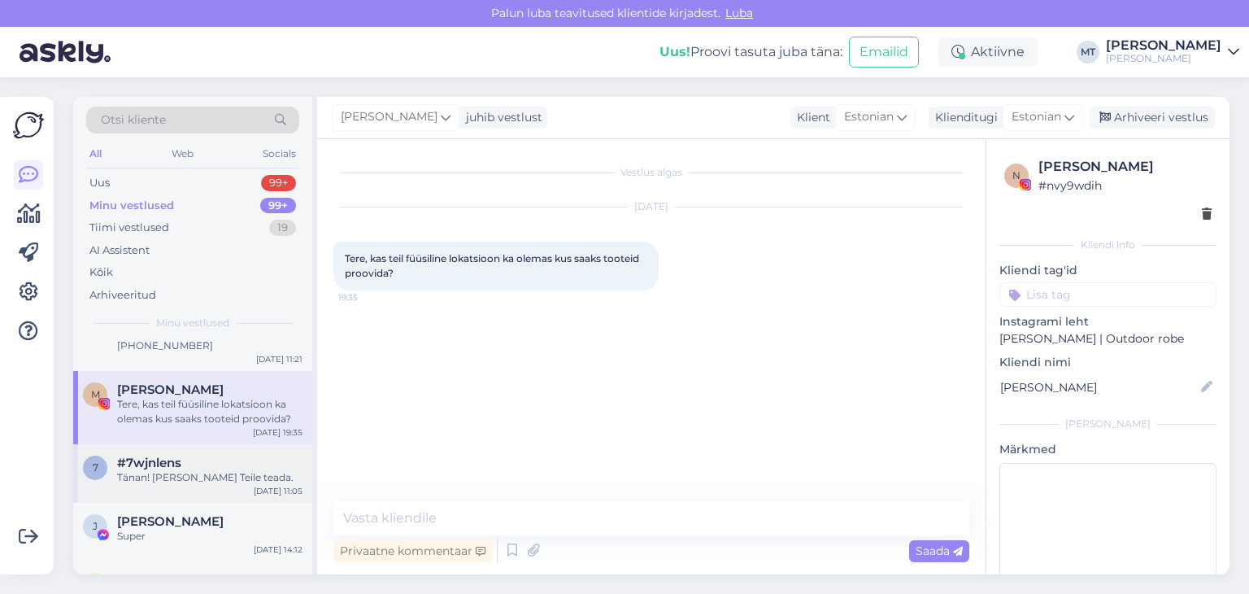
click at [176, 463] on span "#7wjnlens" at bounding box center [149, 462] width 64 height 15
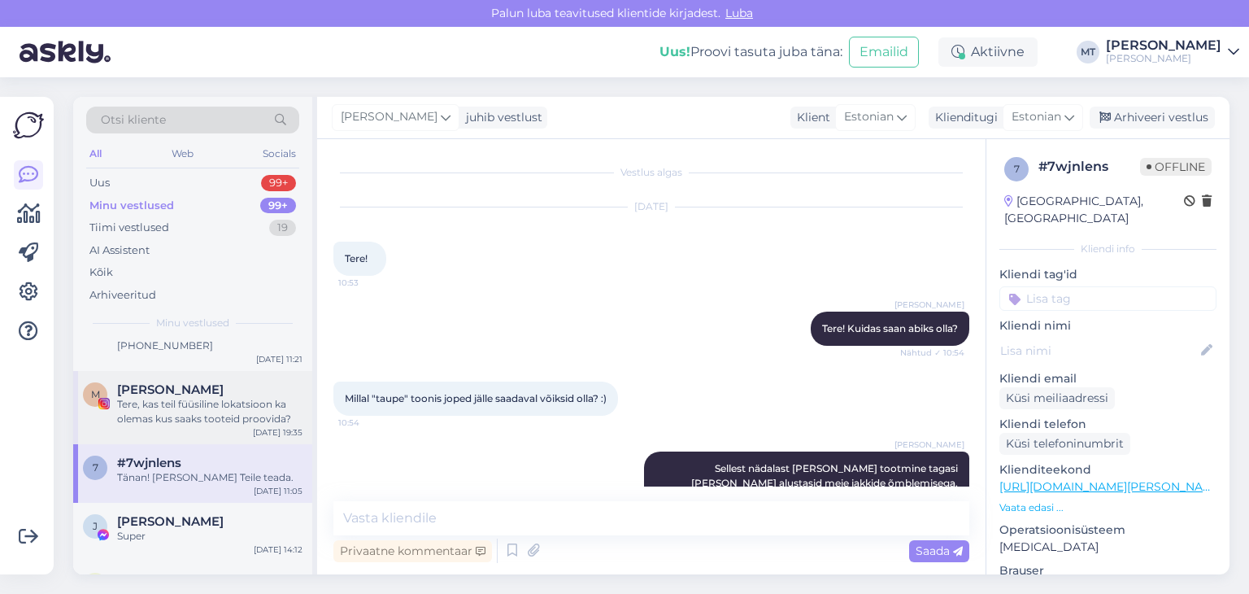
scroll to position [863, 0]
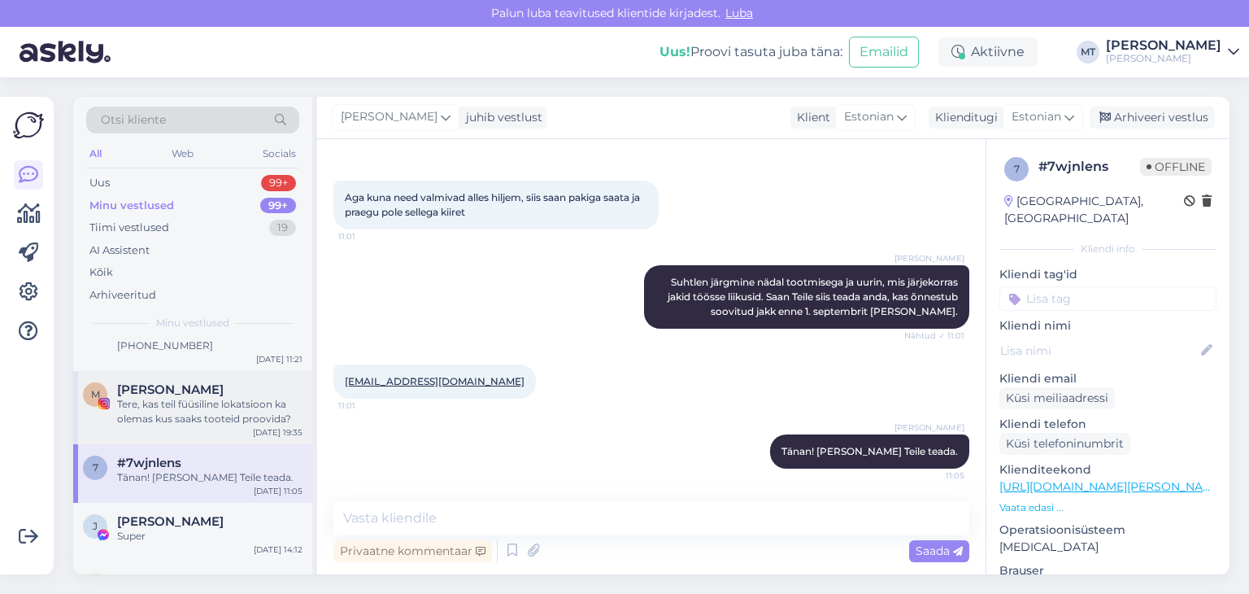
click at [221, 399] on div "Tere, kas teil füüsiline lokatsioon ka olemas kus saaks tooteid proovida?" at bounding box center [209, 411] width 185 height 29
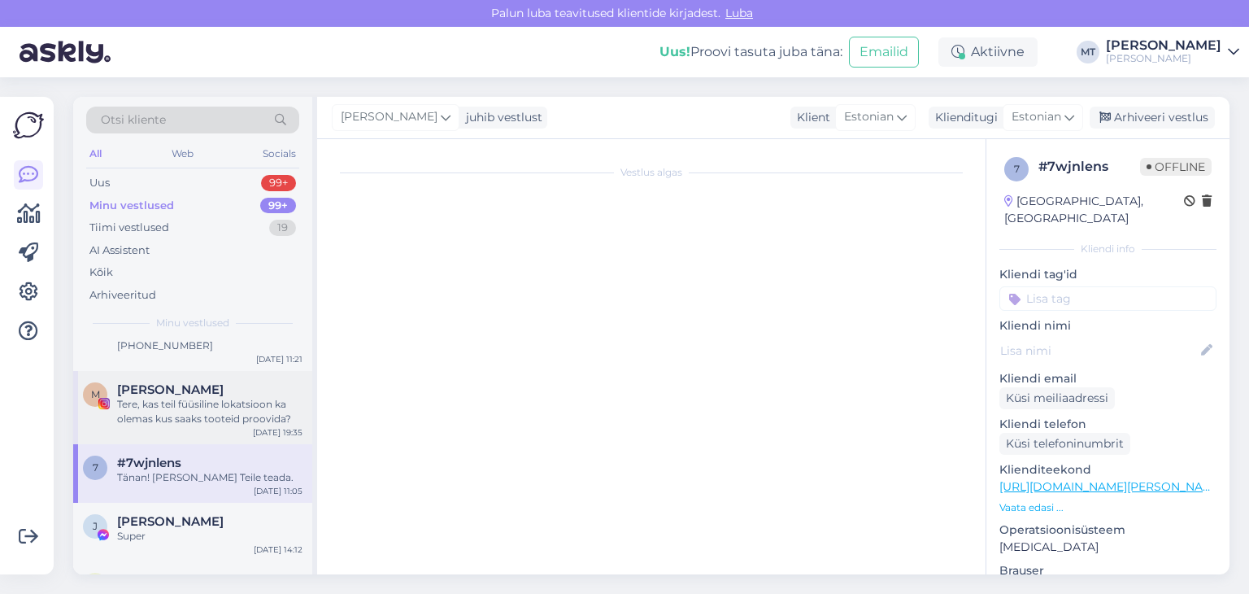
scroll to position [0, 0]
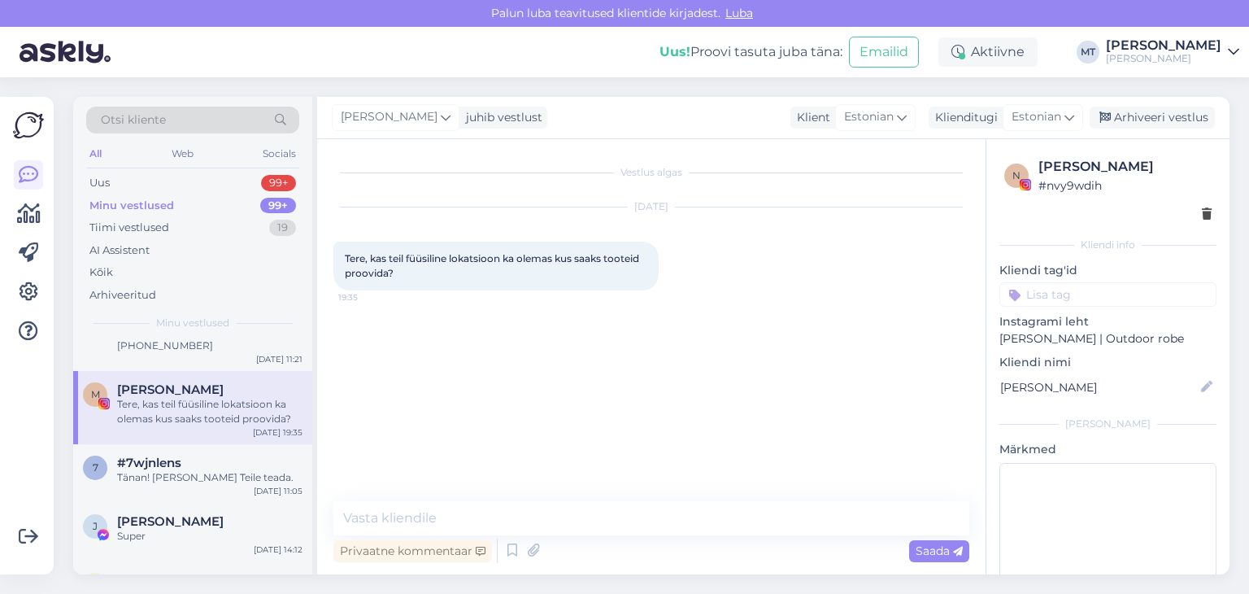
click at [142, 202] on div "Minu vestlused" at bounding box center [131, 206] width 85 height 16
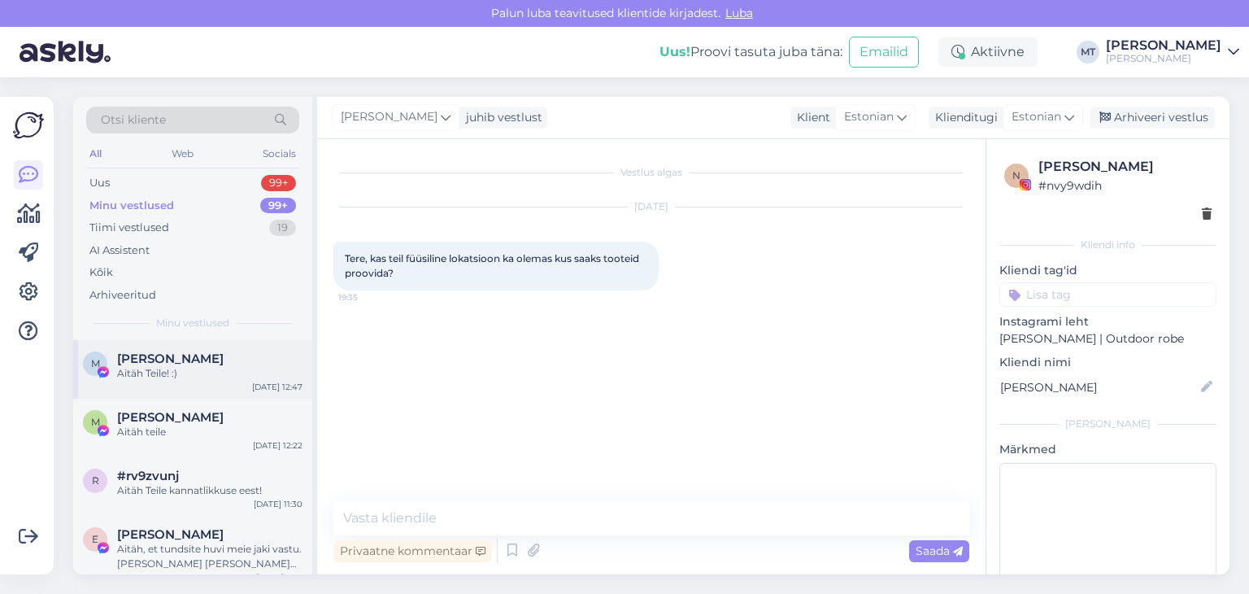
click at [152, 373] on div "Aitäh Teile! :)" at bounding box center [209, 373] width 185 height 15
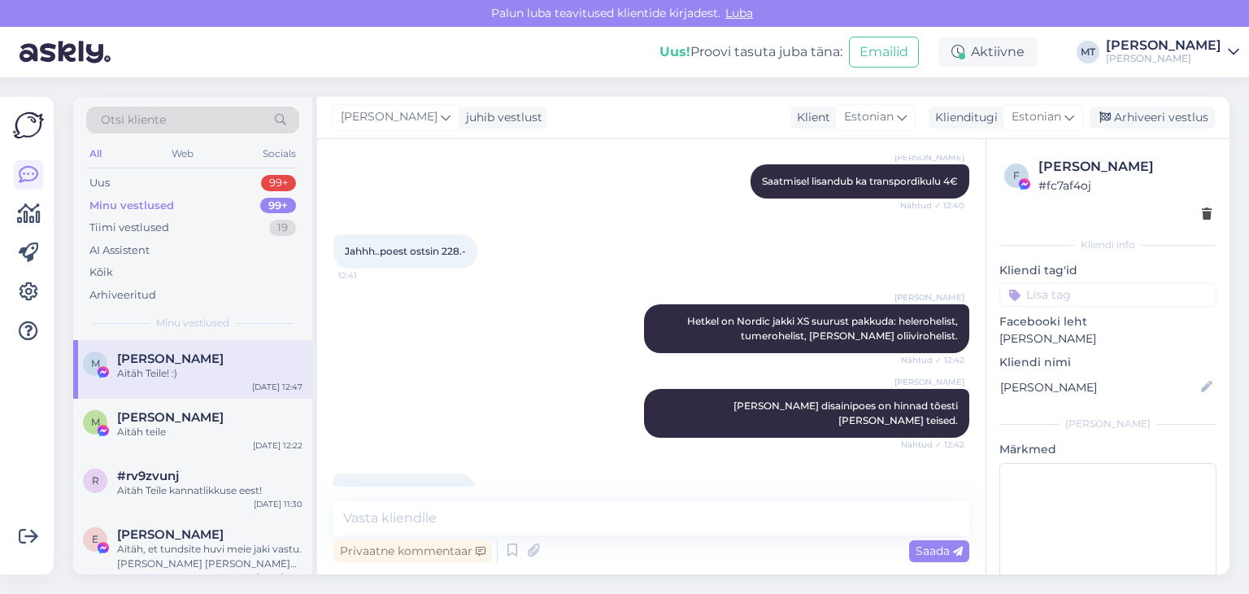
scroll to position [1465, 0]
